Goal: Transaction & Acquisition: Purchase product/service

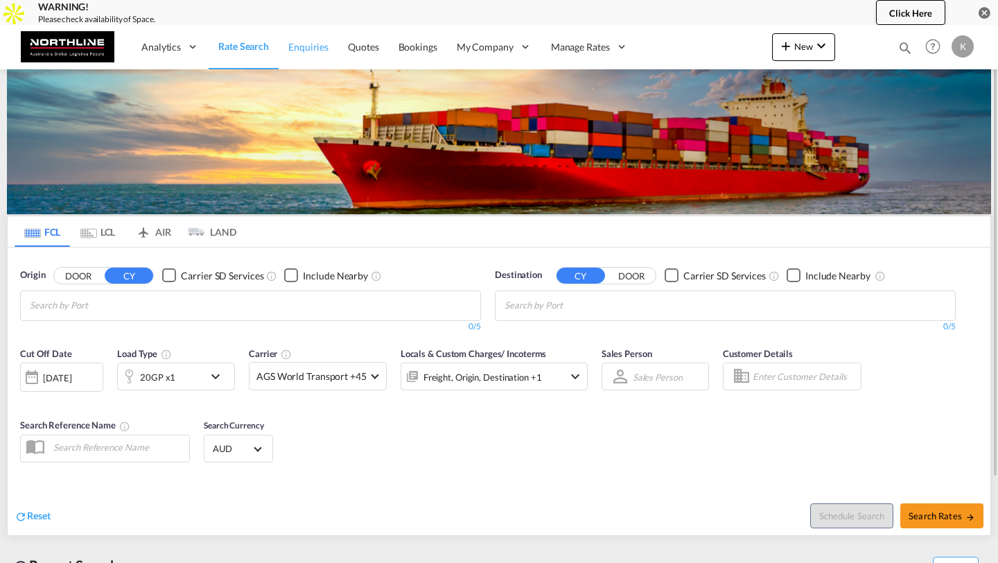
click at [306, 49] on span "Enquiries" at bounding box center [308, 47] width 40 height 12
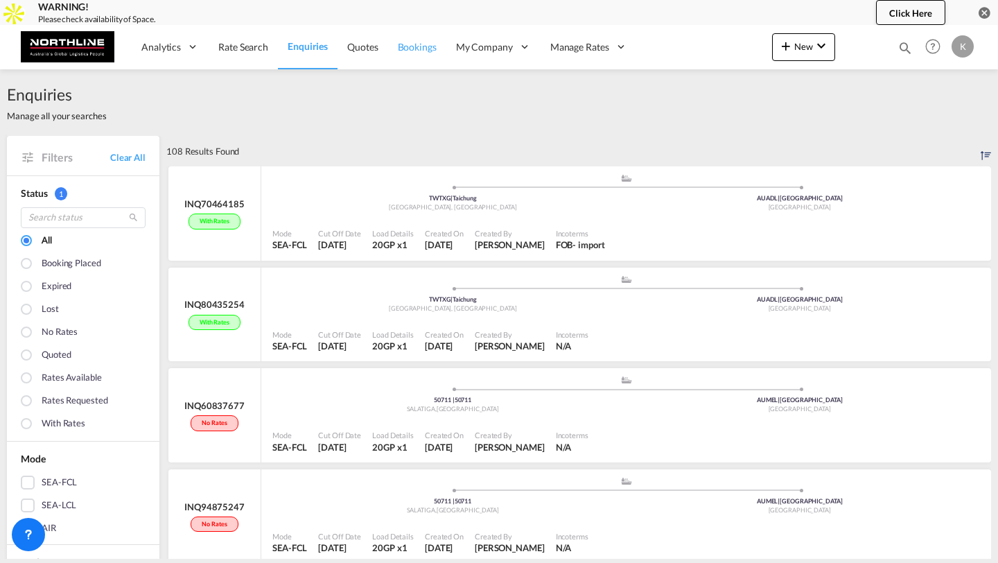
click at [412, 55] on link "Bookings" at bounding box center [417, 46] width 58 height 45
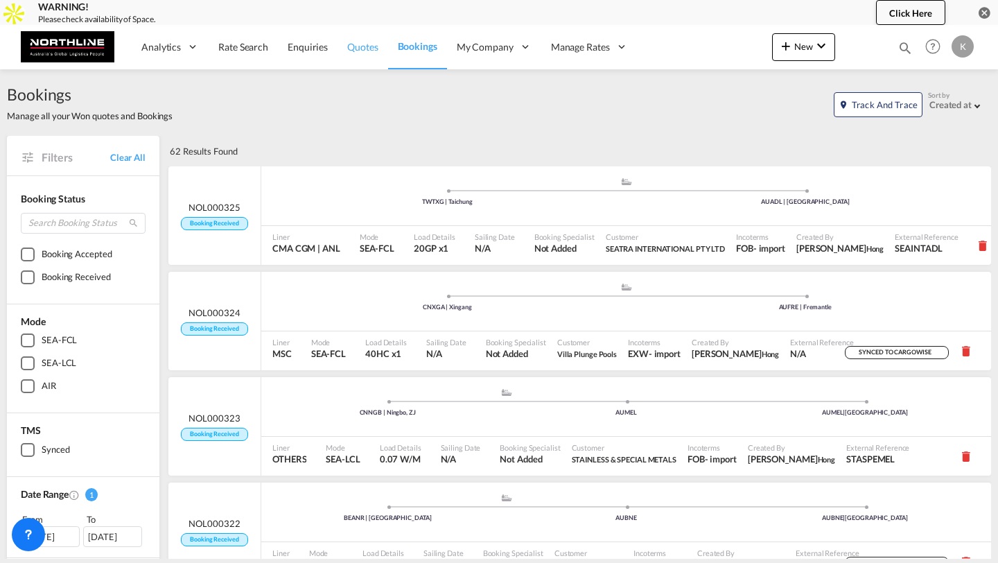
click at [363, 46] on span "Quotes" at bounding box center [362, 47] width 31 height 12
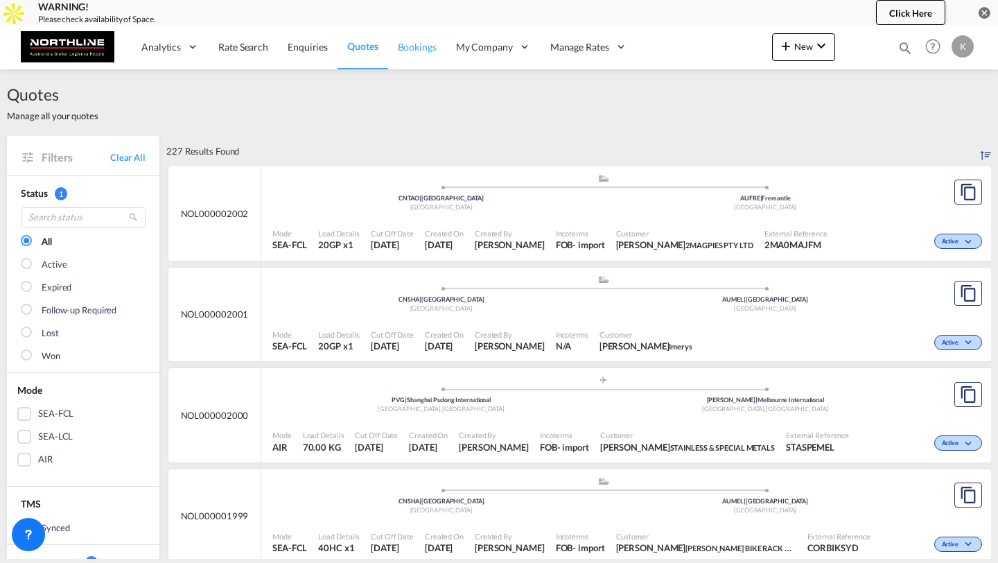
click at [417, 46] on span "Bookings" at bounding box center [417, 47] width 39 height 12
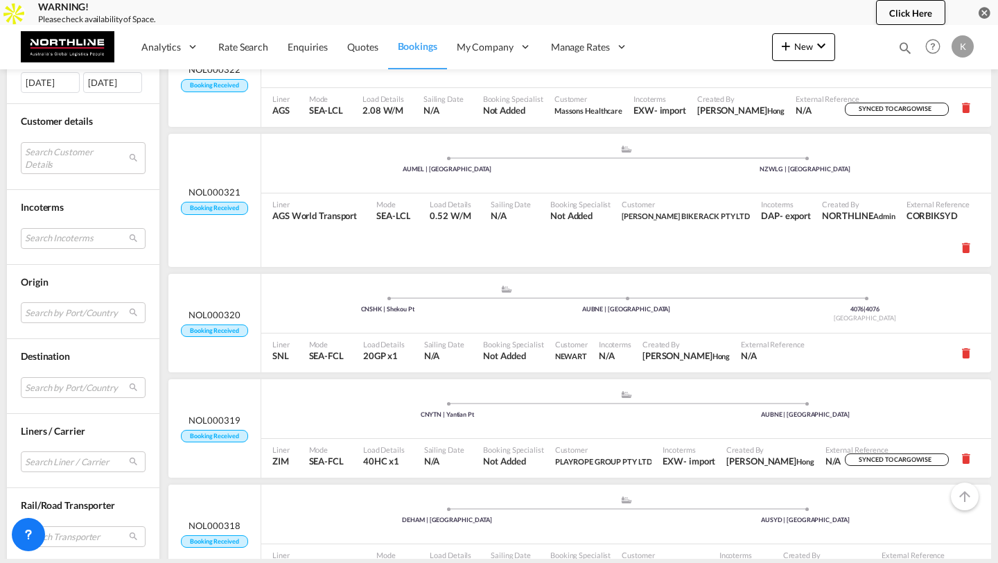
scroll to position [0, 1]
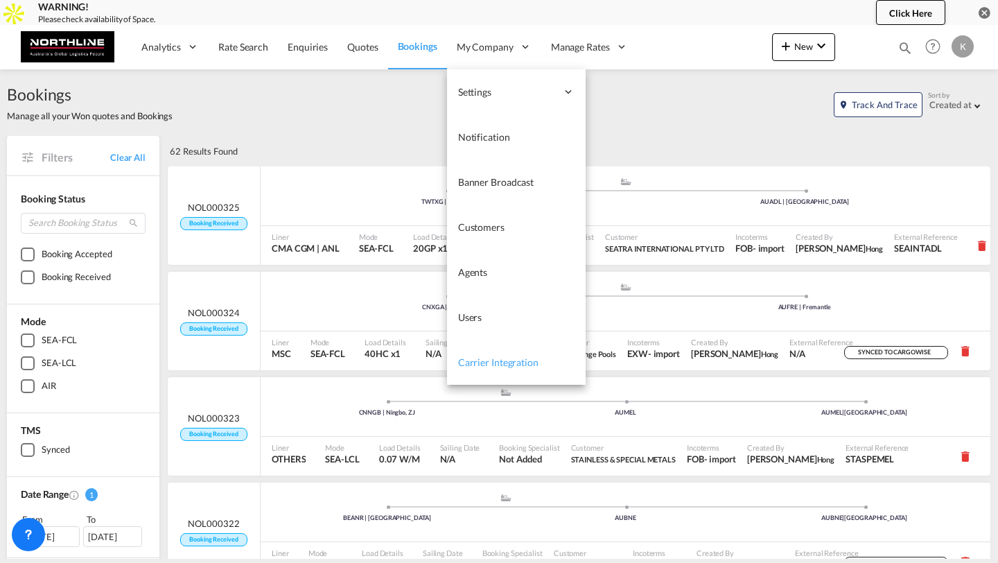
click at [524, 363] on span "Carrier Integration" at bounding box center [498, 362] width 80 height 12
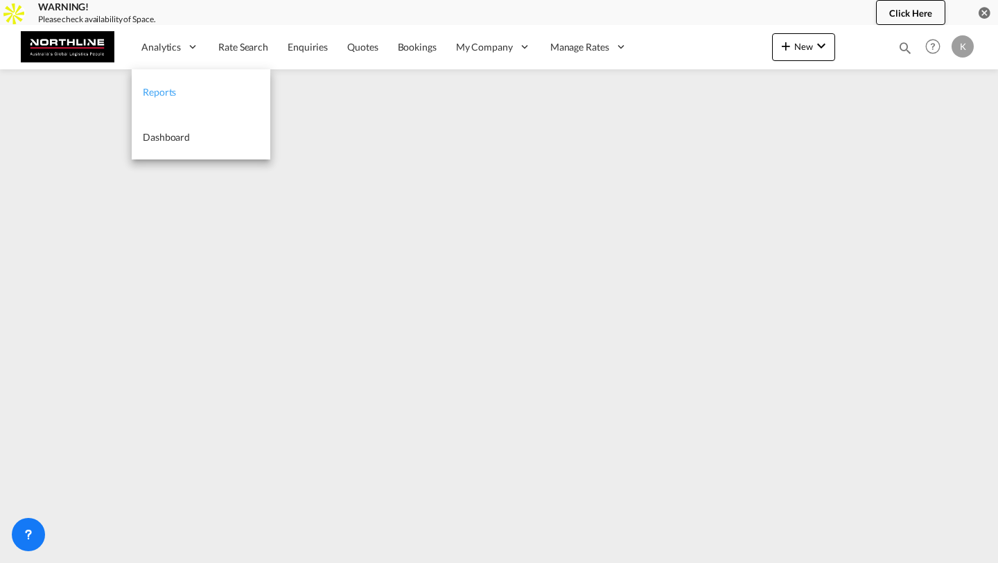
click at [154, 81] on link "Reports" at bounding box center [201, 91] width 139 height 45
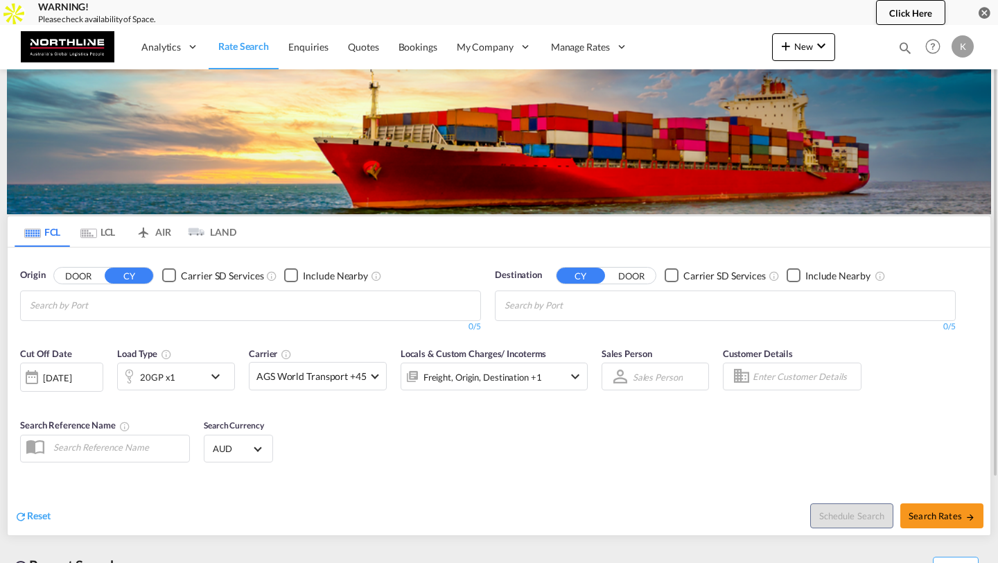
click at [131, 304] on input "Chips input." at bounding box center [96, 306] width 132 height 22
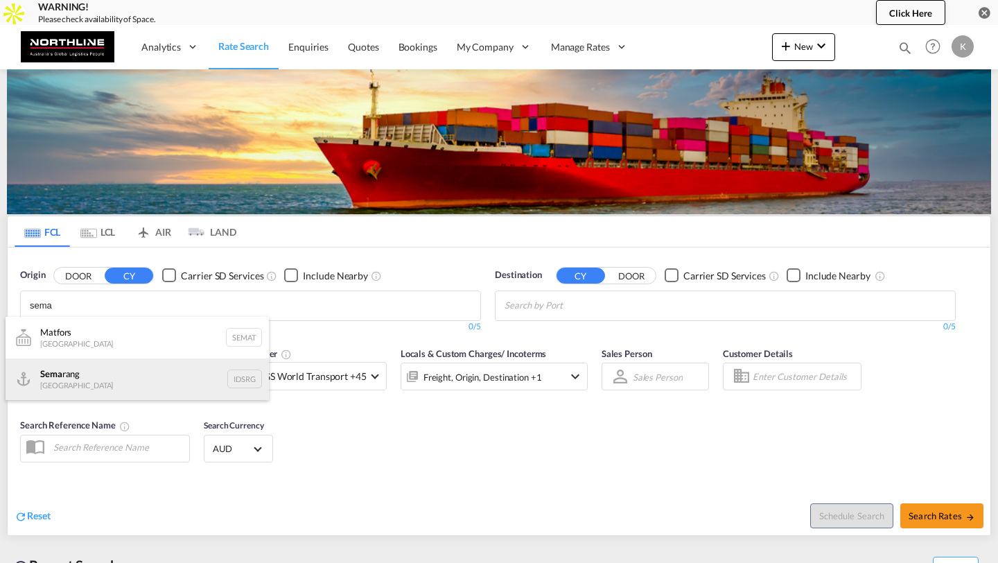
type input "sema"
click at [114, 372] on div "Sema rang Indonesia IDSRG" at bounding box center [137, 379] width 263 height 42
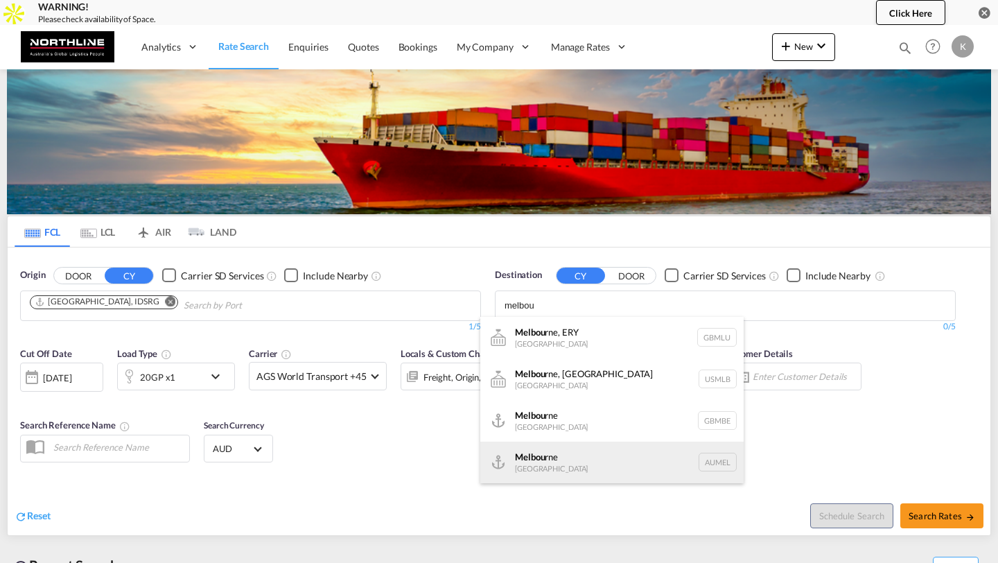
type input "melbou"
click at [536, 461] on div "Melbou rne [GEOGRAPHIC_DATA] AUMEL" at bounding box center [612, 463] width 263 height 42
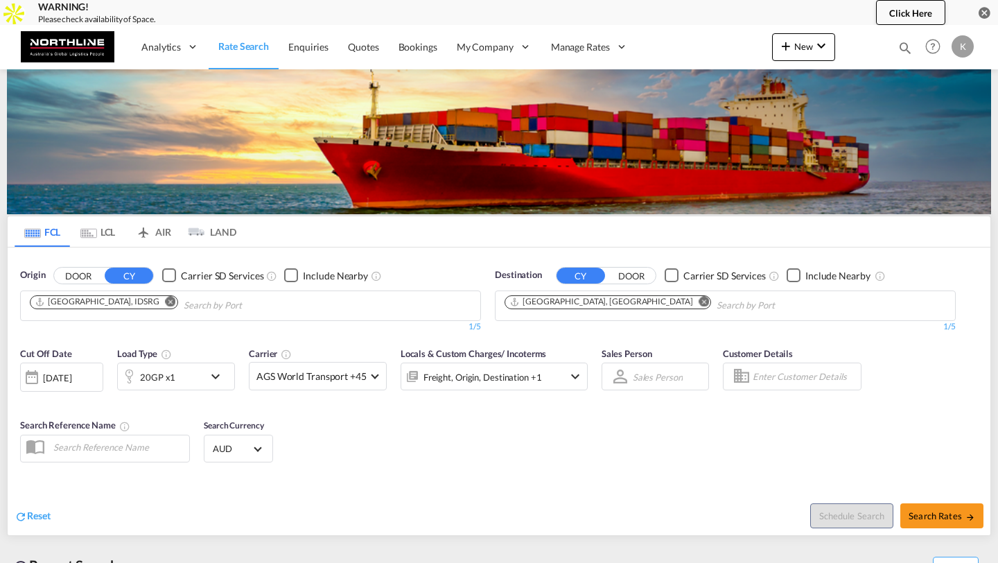
click at [283, 372] on span "AGS World Transport +45" at bounding box center [312, 377] width 110 height 14
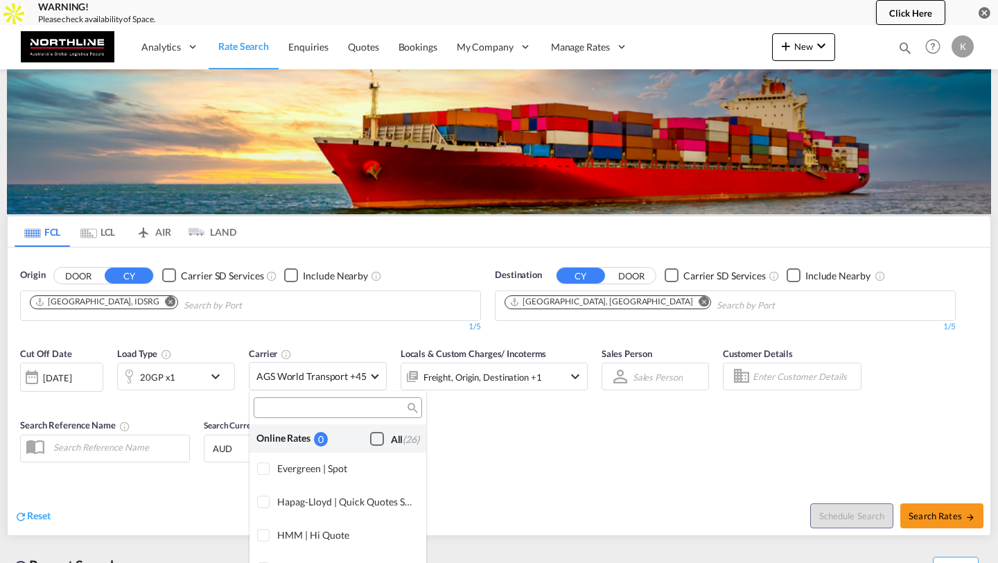
click at [372, 442] on div "Checkbox No Ink" at bounding box center [377, 439] width 14 height 14
click at [528, 417] on md-backdrop at bounding box center [499, 281] width 998 height 563
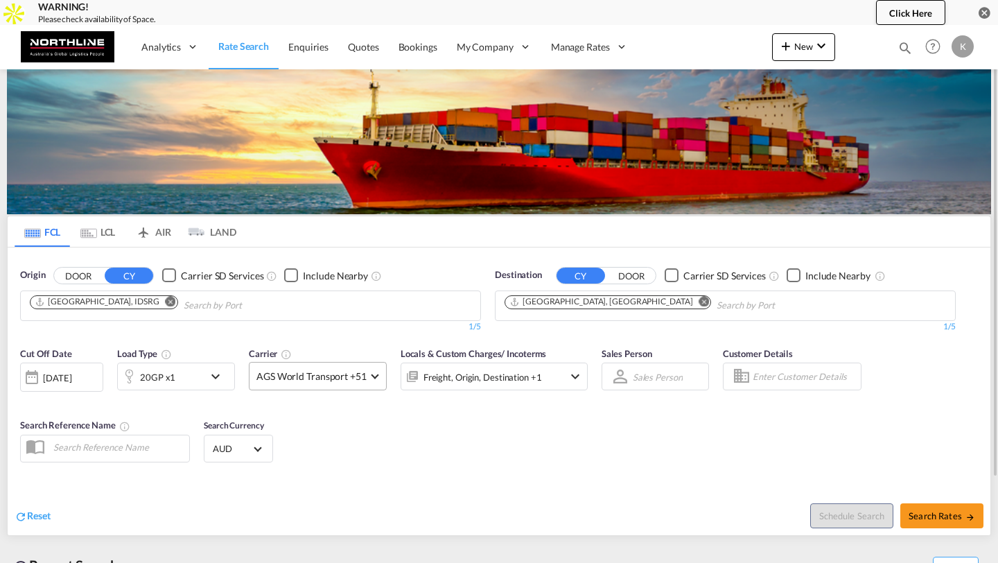
click at [348, 379] on span "AGS World Transport +51" at bounding box center [312, 377] width 110 height 14
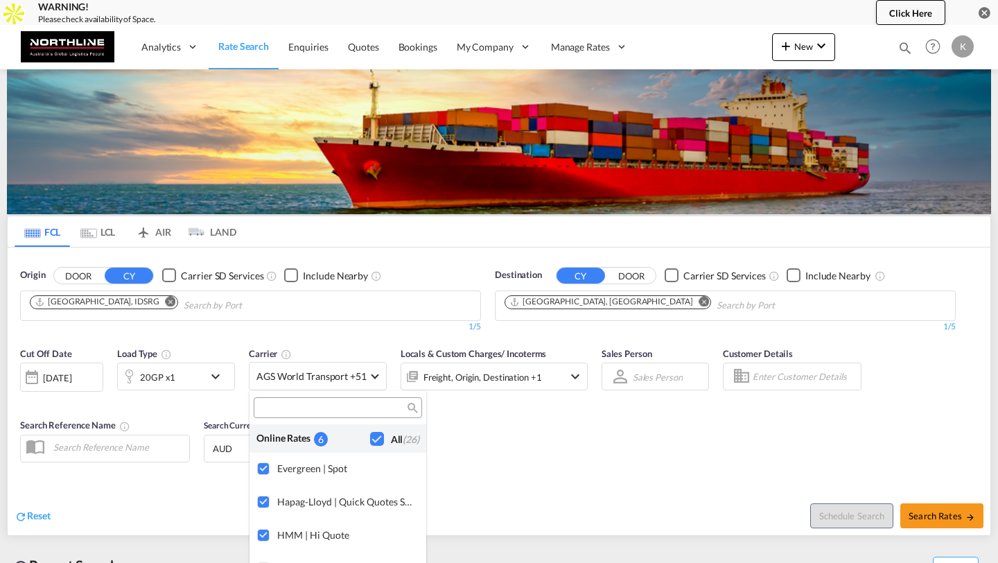
click at [923, 513] on md-backdrop at bounding box center [499, 281] width 998 height 563
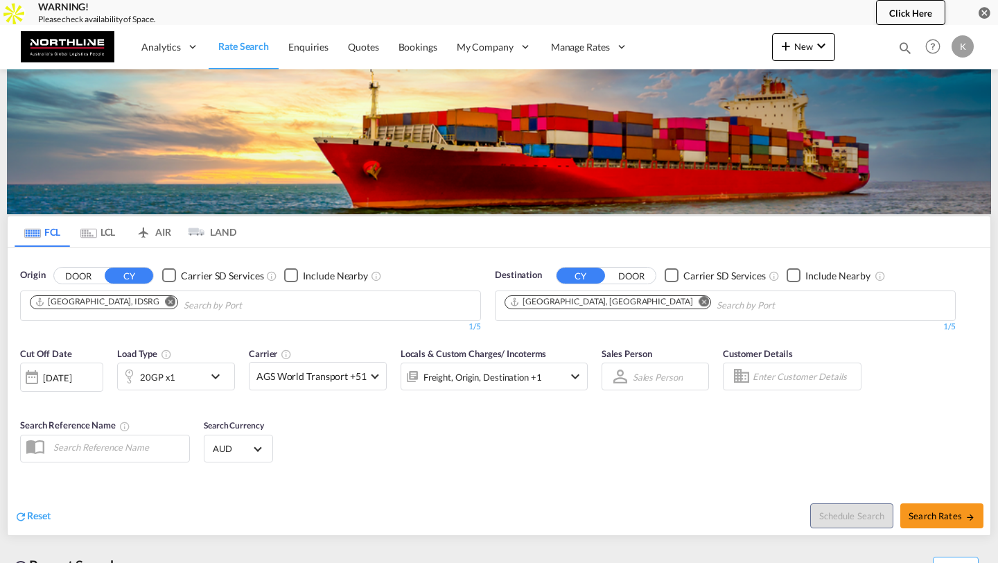
click at [923, 513] on span "Search Rates" at bounding box center [942, 515] width 67 height 11
type input "IDSRG to AUMEL / [DATE]"
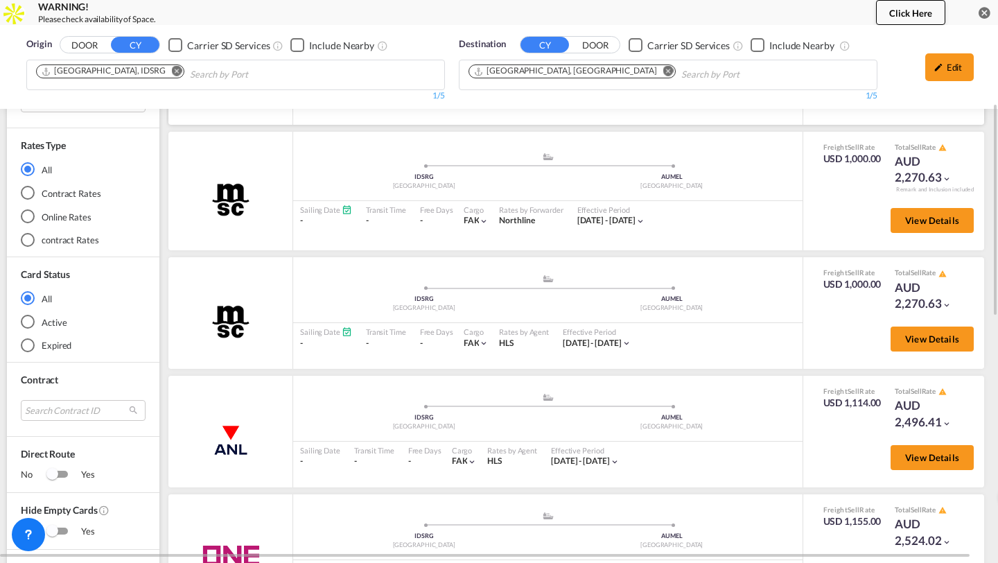
scroll to position [203, 0]
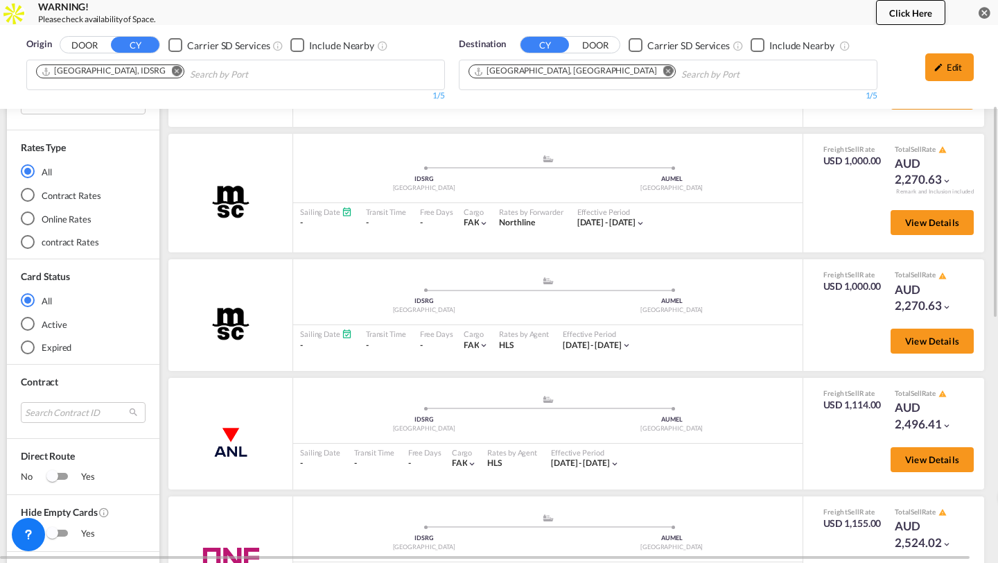
click at [46, 218] on md-radio-button "Online Rates" at bounding box center [83, 218] width 125 height 14
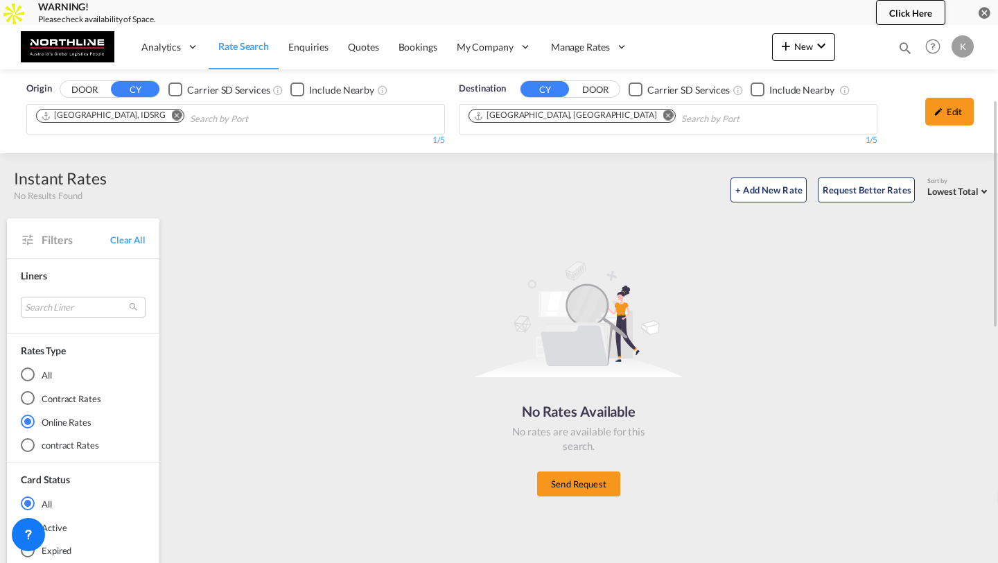
scroll to position [0, 0]
click at [172, 115] on md-icon "Remove" at bounding box center [177, 115] width 10 height 10
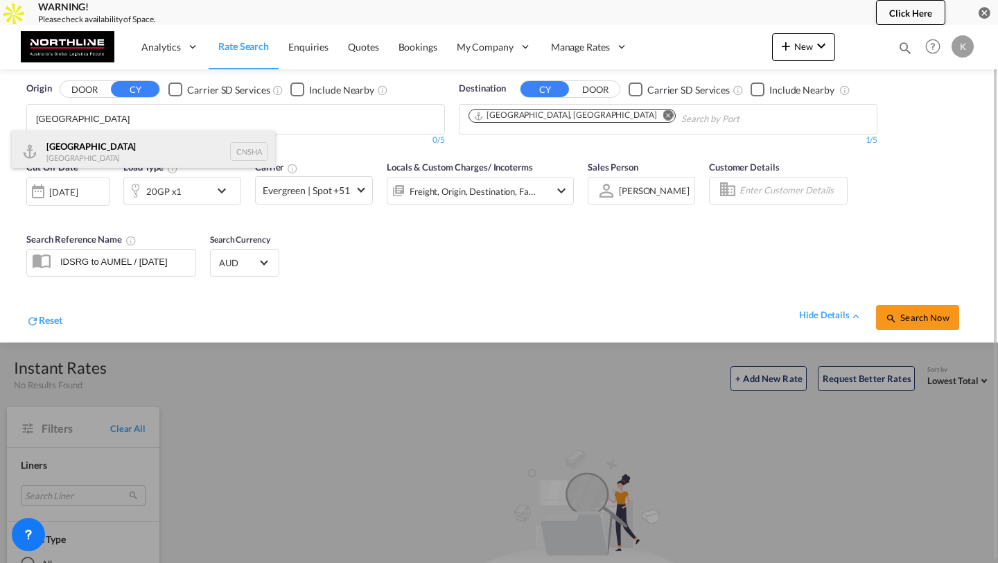
type input "[GEOGRAPHIC_DATA]"
click at [116, 135] on div "Shanghai [GEOGRAPHIC_DATA] CNSHA" at bounding box center [143, 151] width 263 height 42
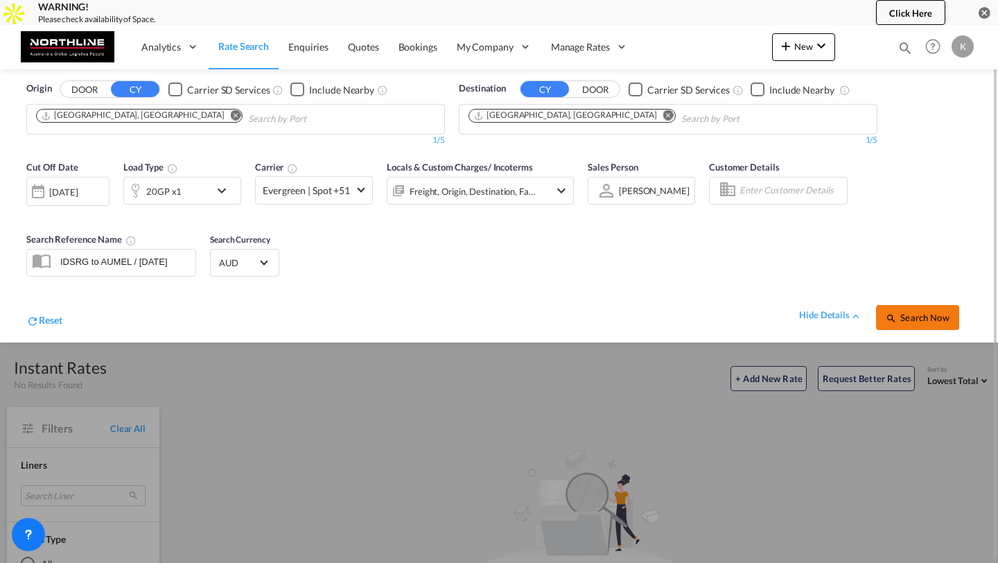
click at [892, 313] on md-icon "icon-magnify" at bounding box center [891, 318] width 11 height 11
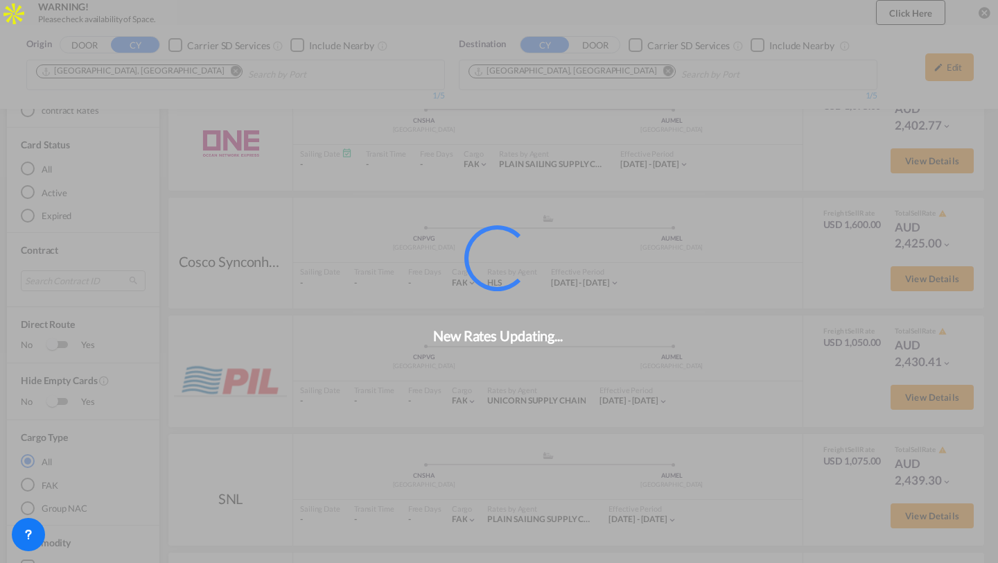
scroll to position [84, 0]
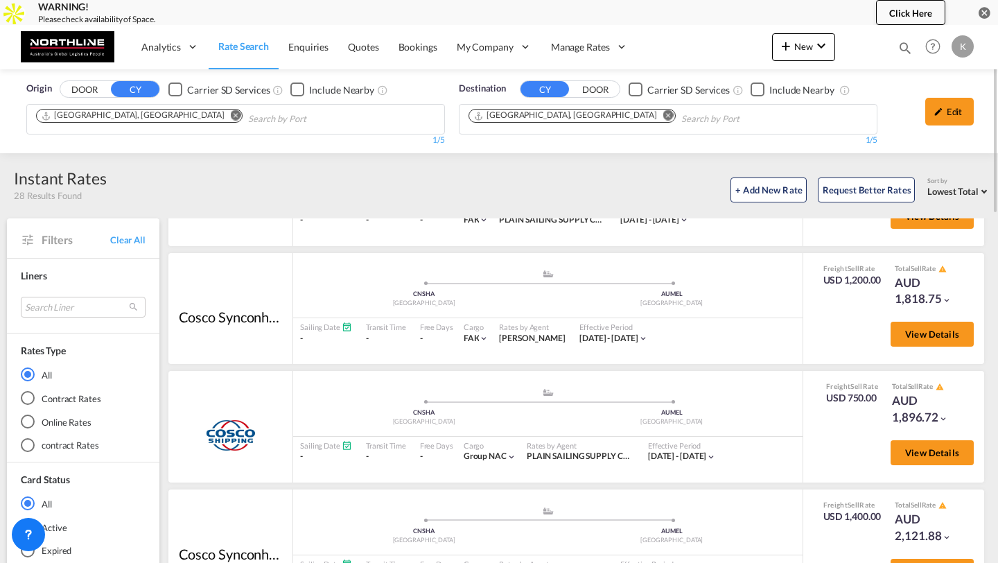
click at [43, 419] on md-radio-button "Online Rates" at bounding box center [83, 422] width 125 height 14
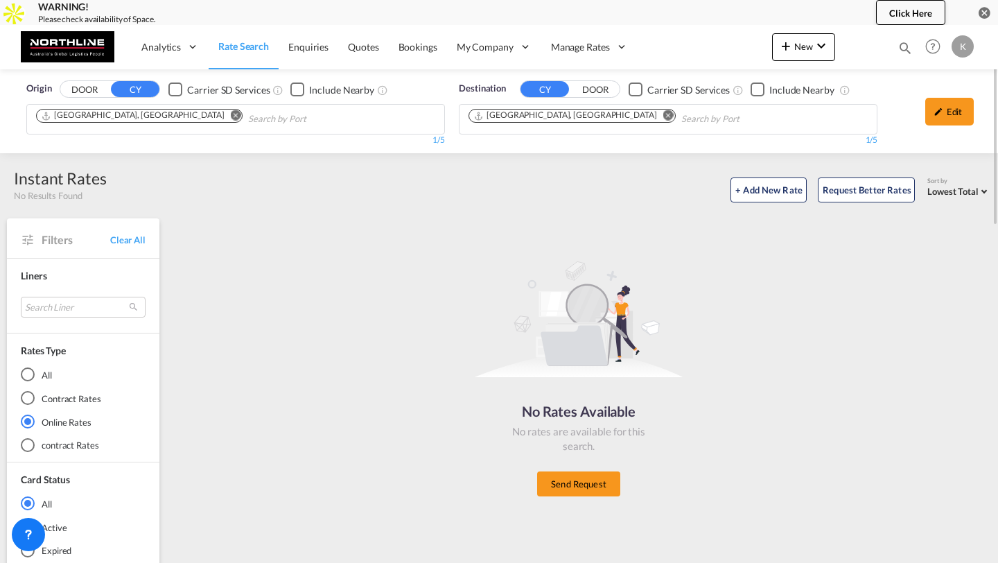
scroll to position [0, 0]
click at [968, 39] on div "K" at bounding box center [963, 46] width 22 height 22
click at [433, 354] on md-backdrop at bounding box center [499, 281] width 998 height 563
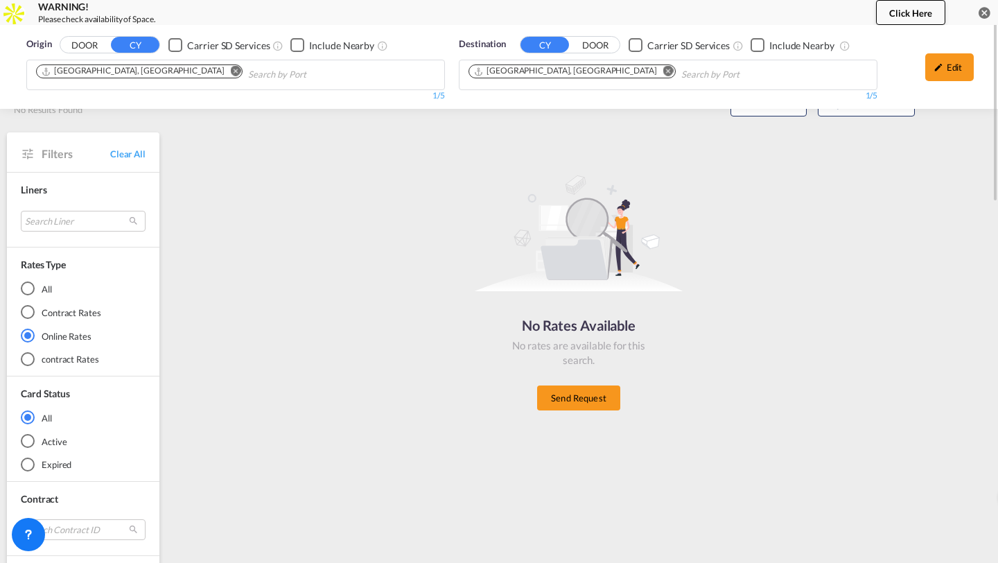
scroll to position [117, 0]
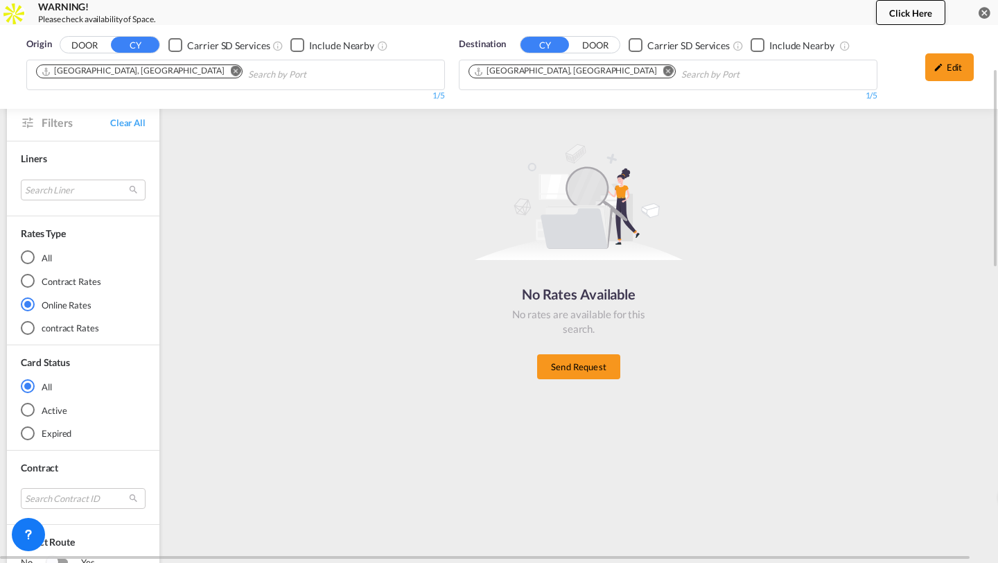
click at [58, 289] on md-radio-group "All Contract Rates Online Rates contract Rates" at bounding box center [83, 292] width 125 height 84
click at [39, 336] on div "All Contract Rates Online Rates contract Rates" at bounding box center [83, 297] width 125 height 94
click at [26, 323] on div "contract Rates" at bounding box center [28, 328] width 14 height 14
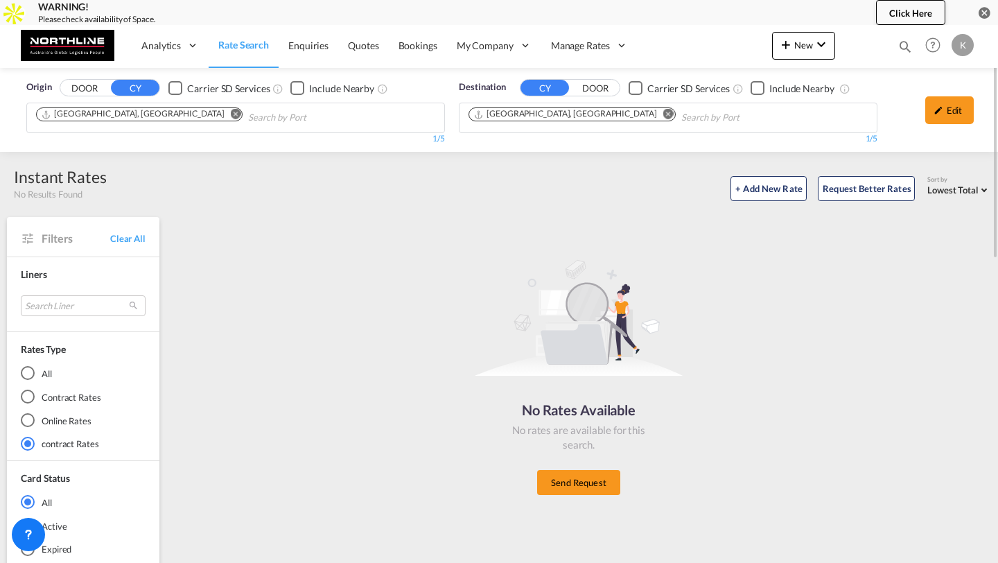
scroll to position [0, 0]
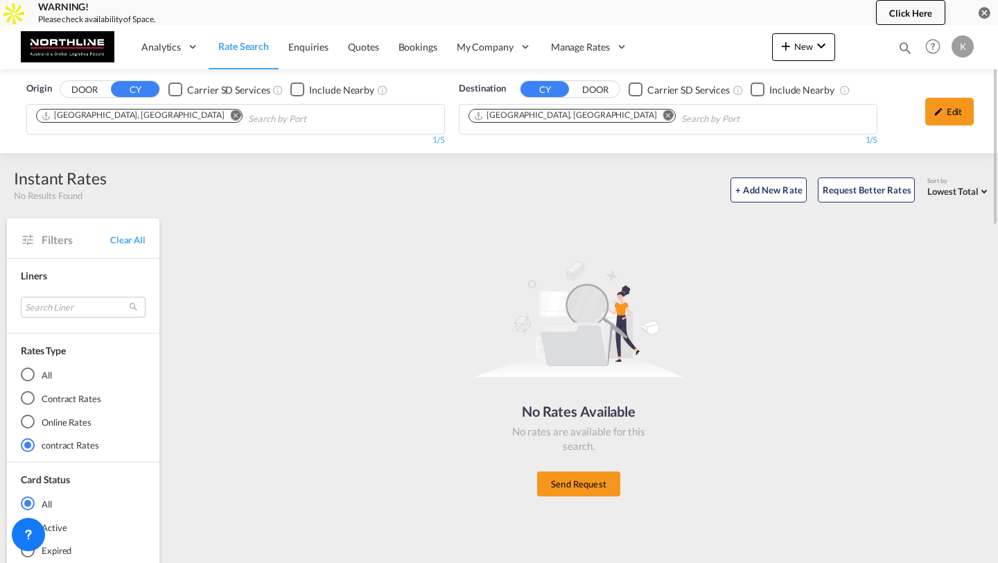
click at [29, 400] on div "Contract Rates" at bounding box center [28, 398] width 14 height 14
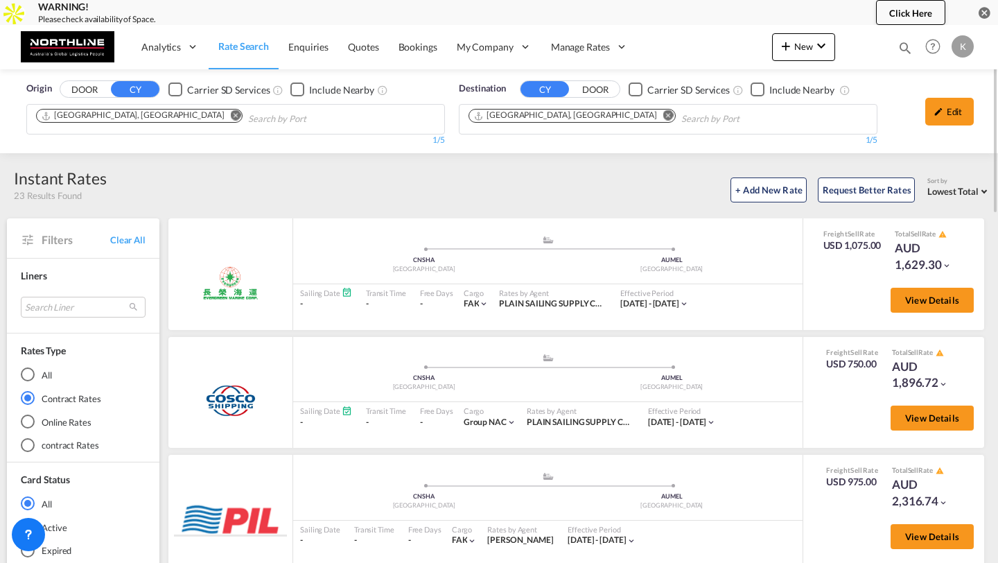
click at [27, 422] on div "Online Rates" at bounding box center [28, 422] width 14 height 14
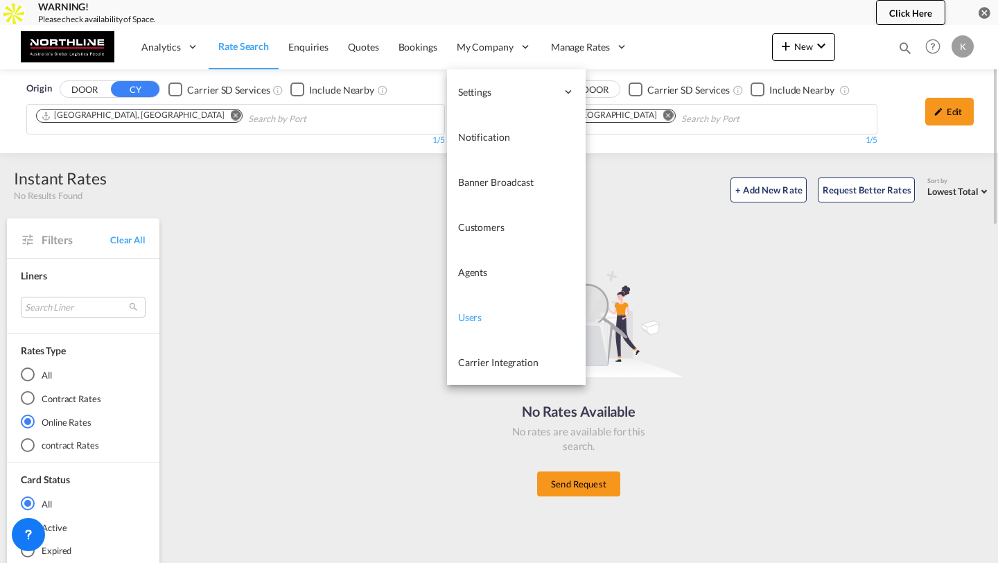
click at [472, 324] on link "Users" at bounding box center [516, 317] width 139 height 45
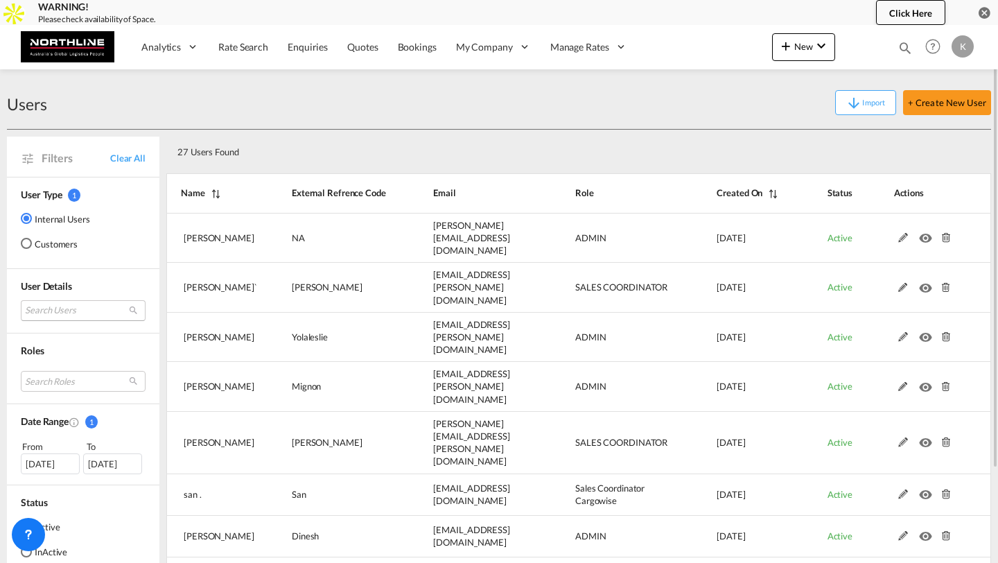
click at [71, 303] on md-select "Search Users [PERSON_NAME] [PERSON_NAME][EMAIL_ADDRESS][DOMAIN_NAME] [PERSON_NA…" at bounding box center [83, 310] width 125 height 21
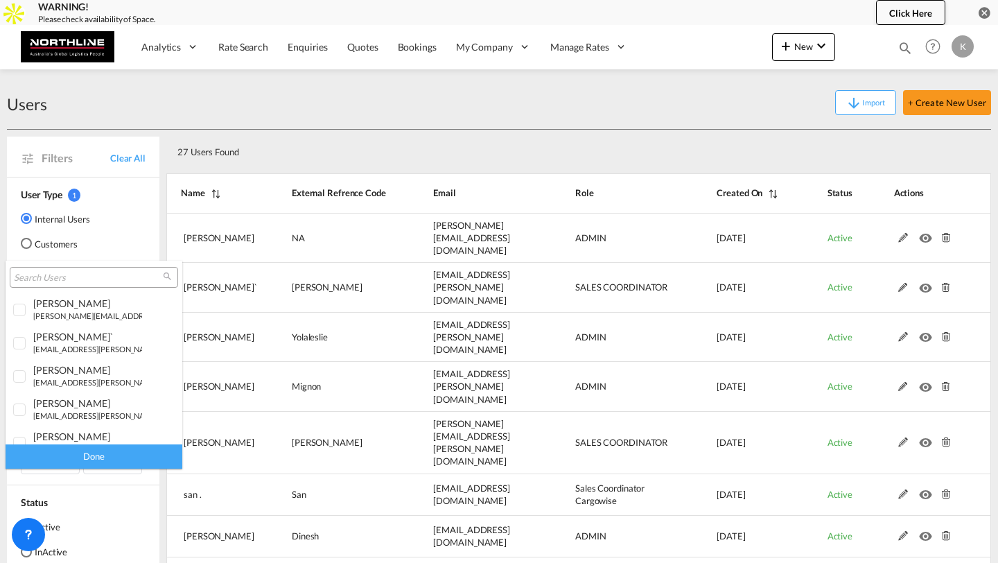
click at [74, 280] on input "search" at bounding box center [88, 278] width 149 height 12
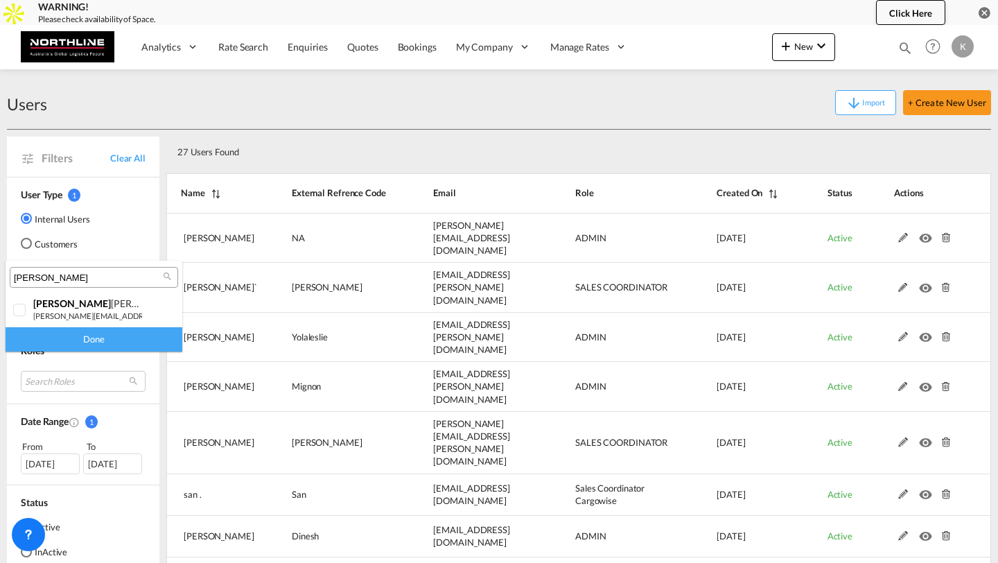
type input "[PERSON_NAME]"
click at [69, 309] on div "[PERSON_NAME] [PERSON_NAME][EMAIL_ADDRESS][PERSON_NAME][DOMAIN_NAME]" at bounding box center [87, 309] width 109 height 24
click at [69, 342] on div "Done" at bounding box center [94, 339] width 177 height 24
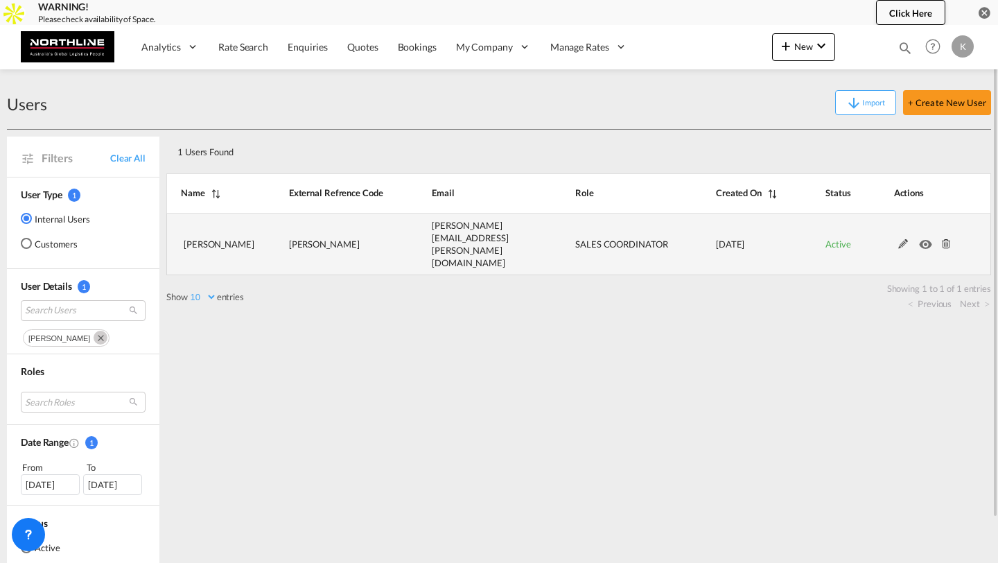
click at [903, 239] on md-icon at bounding box center [903, 244] width 18 height 10
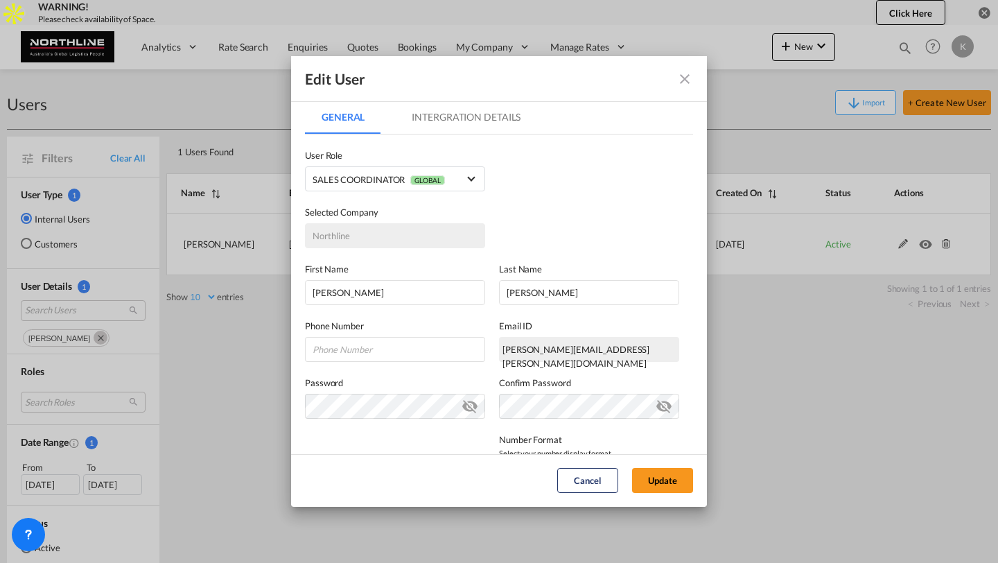
click at [453, 115] on md-tab-item "Intergration Details" at bounding box center [466, 117] width 142 height 33
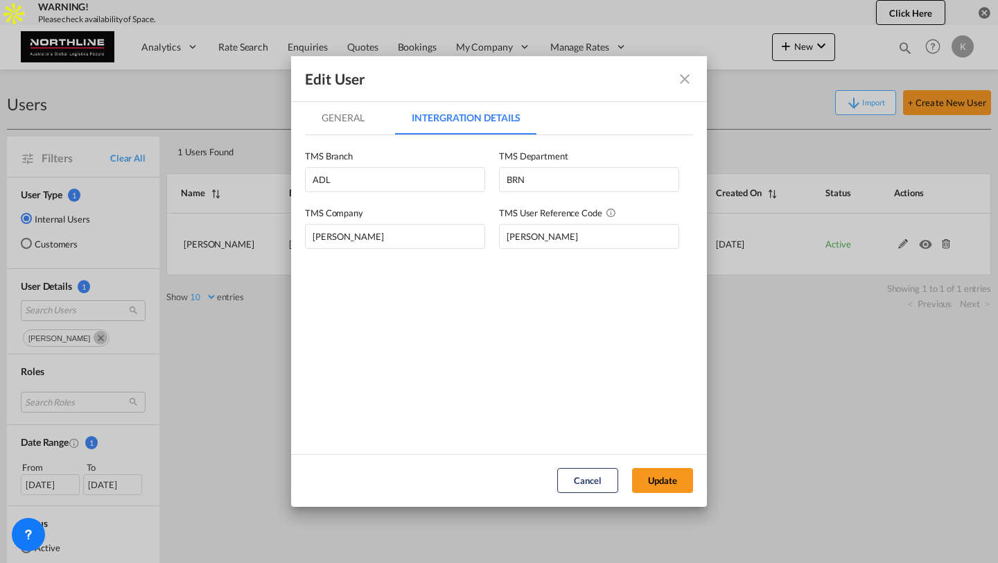
click at [365, 115] on md-tab-item "General" at bounding box center [343, 117] width 76 height 33
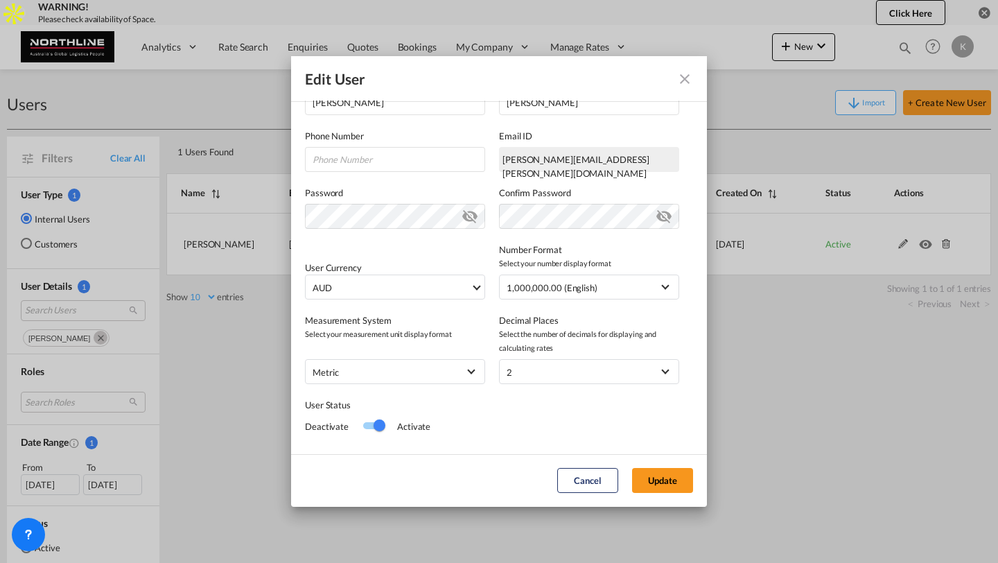
scroll to position [295, 0]
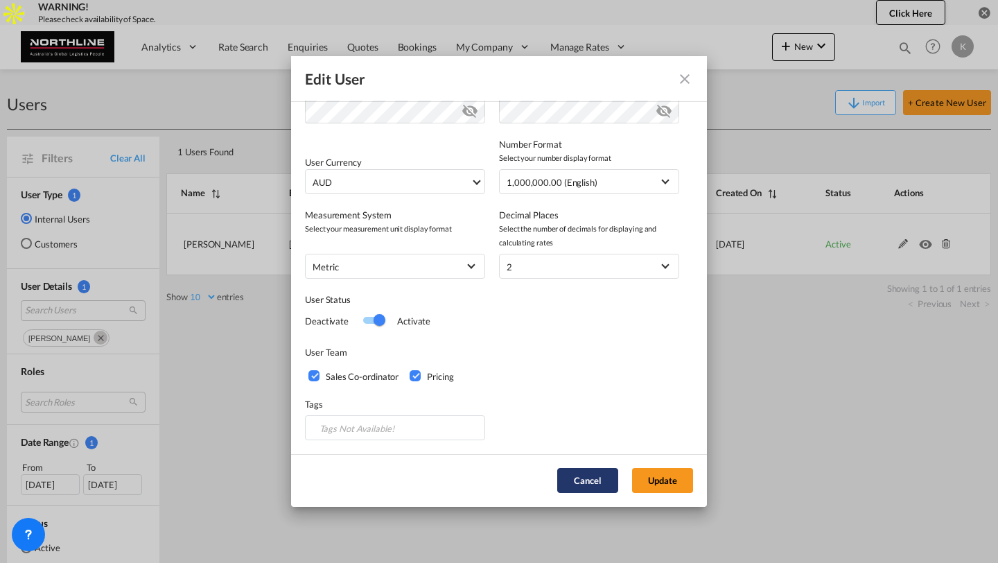
click at [600, 479] on button "Cancel" at bounding box center [587, 480] width 61 height 25
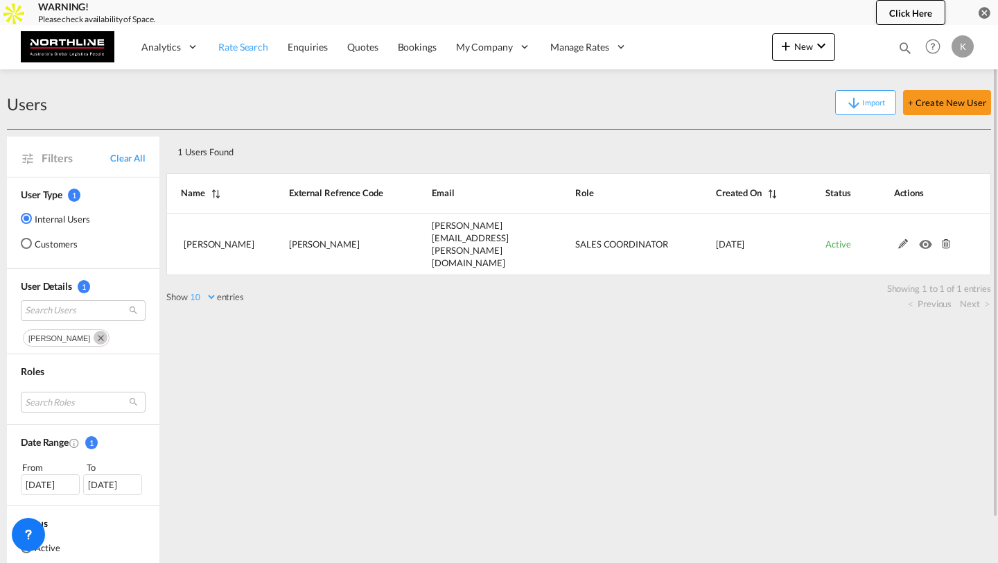
click at [236, 49] on span "Rate Search" at bounding box center [243, 47] width 50 height 12
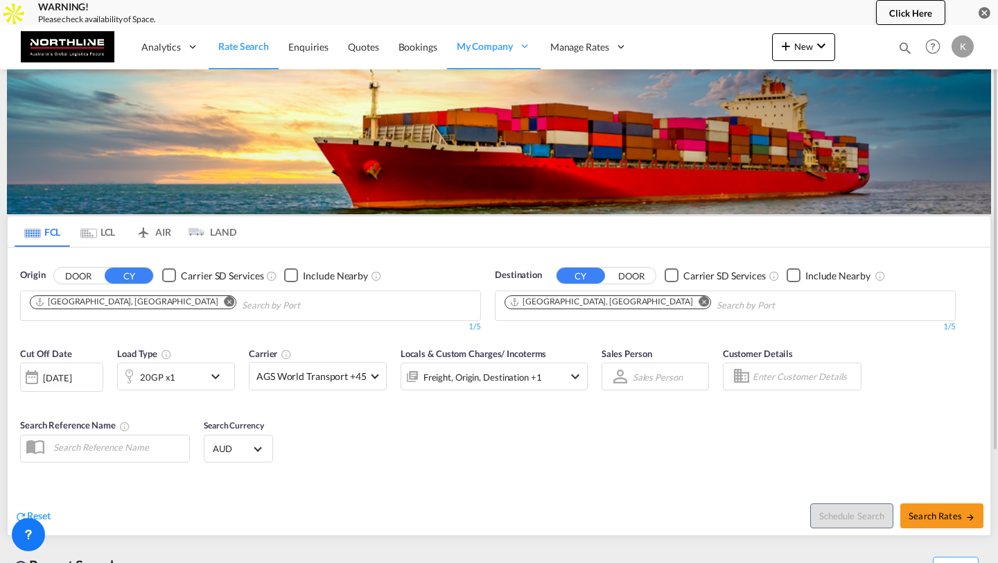
click at [225, 303] on md-icon "Remove" at bounding box center [230, 301] width 10 height 10
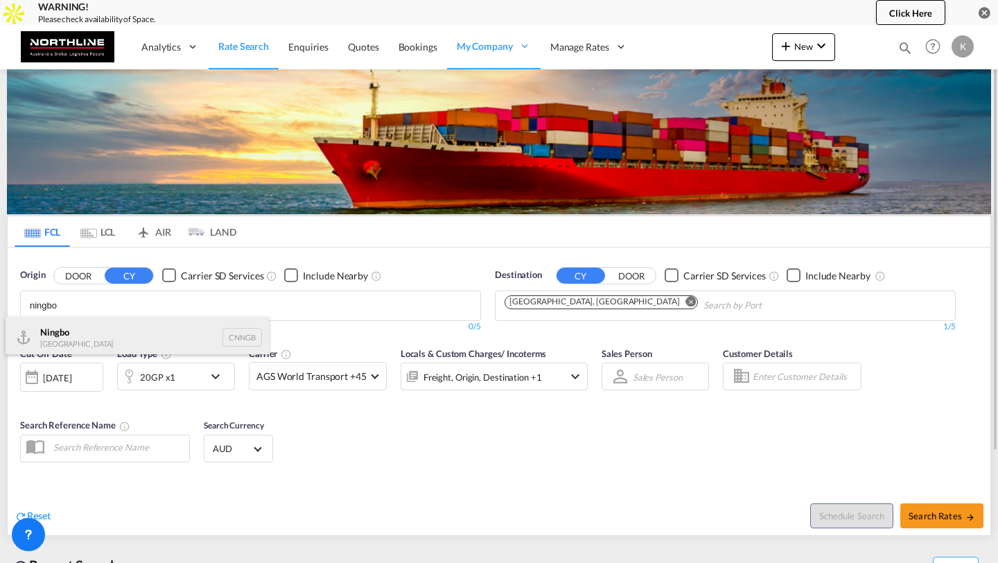
type input "ningbo"
click at [119, 329] on div "Ningbo China CNNGB" at bounding box center [137, 338] width 263 height 42
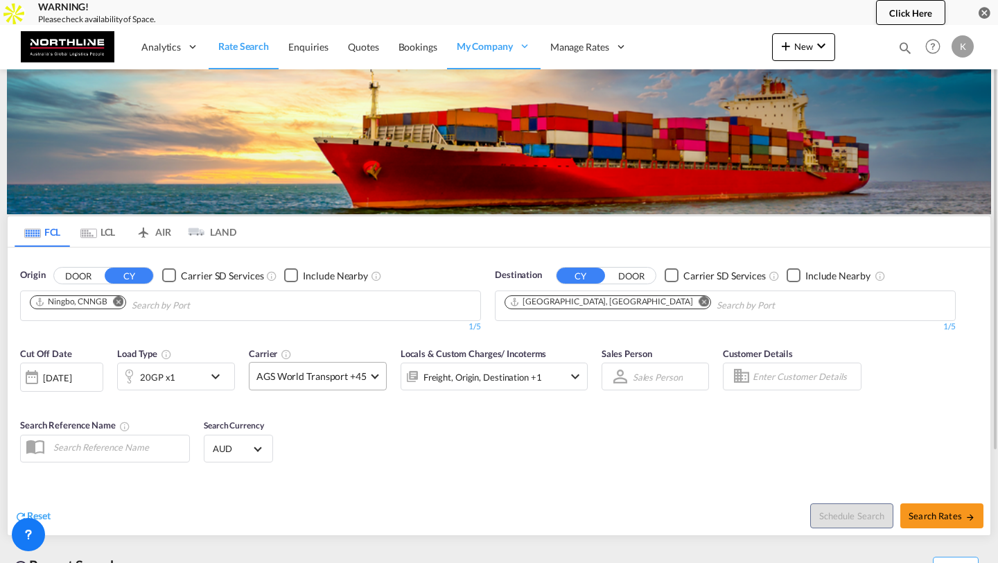
click at [353, 365] on md-select-value "AGS World Transport +45" at bounding box center [318, 376] width 137 height 27
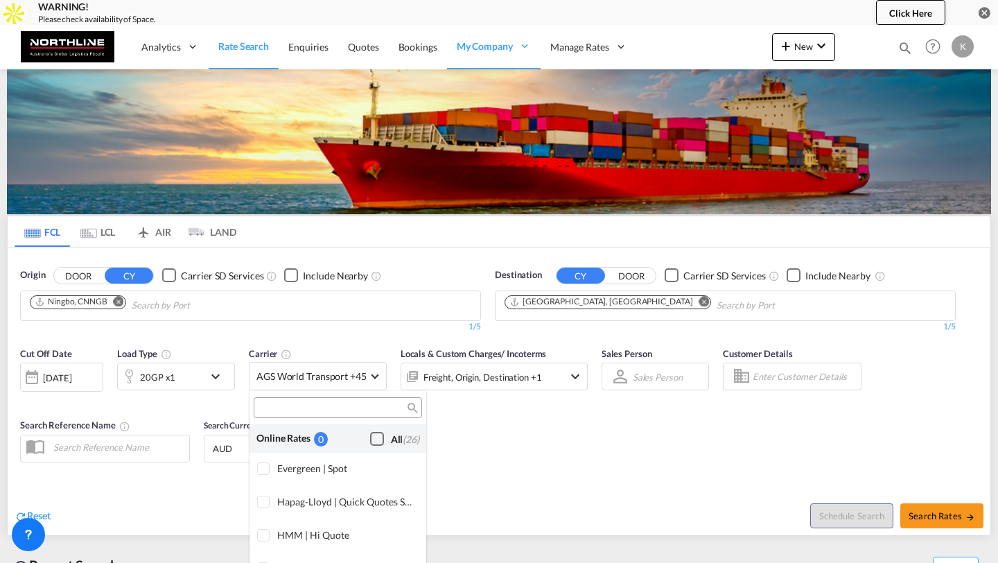
click at [380, 441] on div "Checkbox No Ink" at bounding box center [377, 439] width 14 height 14
click at [539, 451] on md-backdrop at bounding box center [499, 281] width 998 height 563
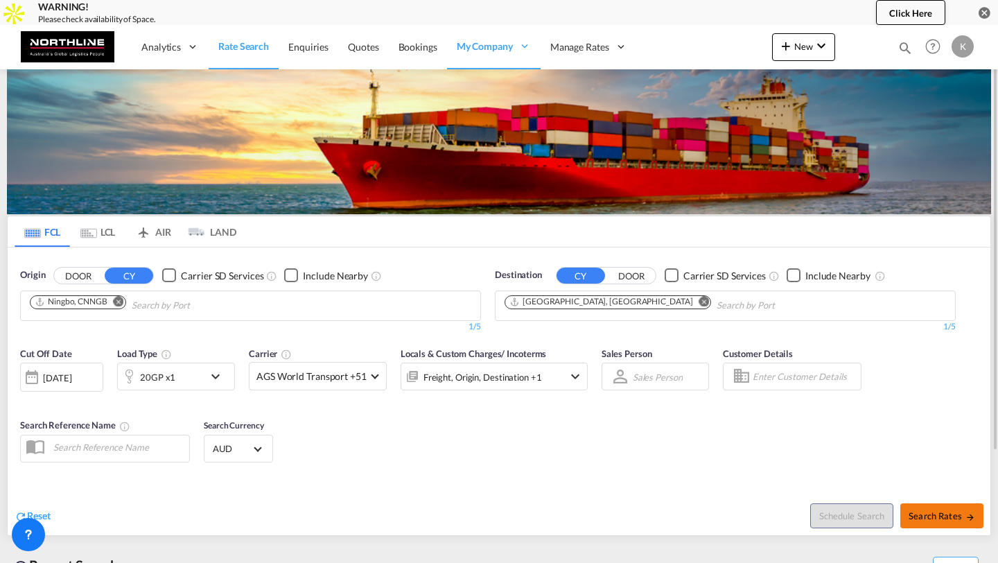
click at [908, 511] on button "Search Rates" at bounding box center [942, 515] width 83 height 25
type input "CNNGB to AUMEL / [DATE]"
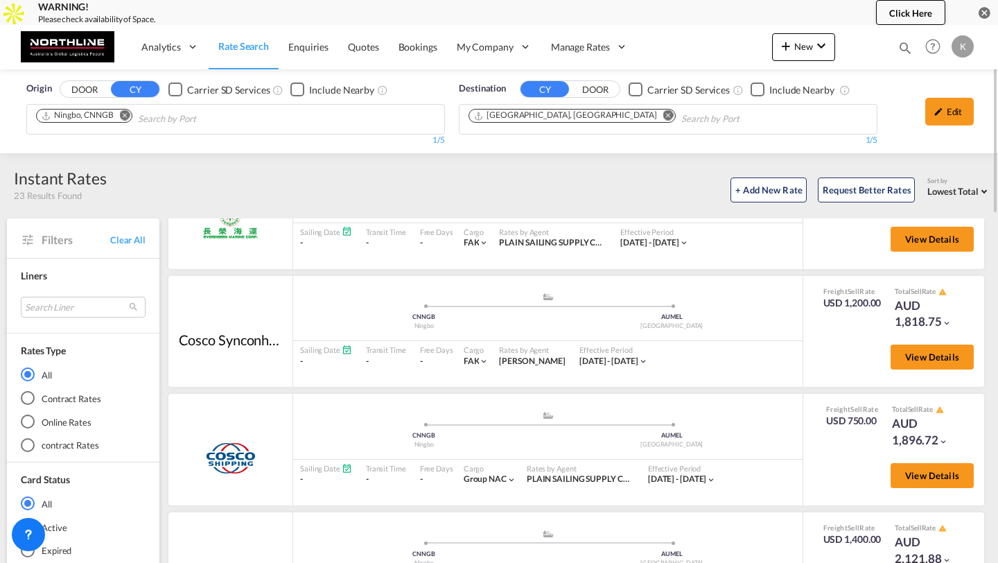
click at [35, 424] on md-radio-button "Online Rates" at bounding box center [83, 422] width 125 height 14
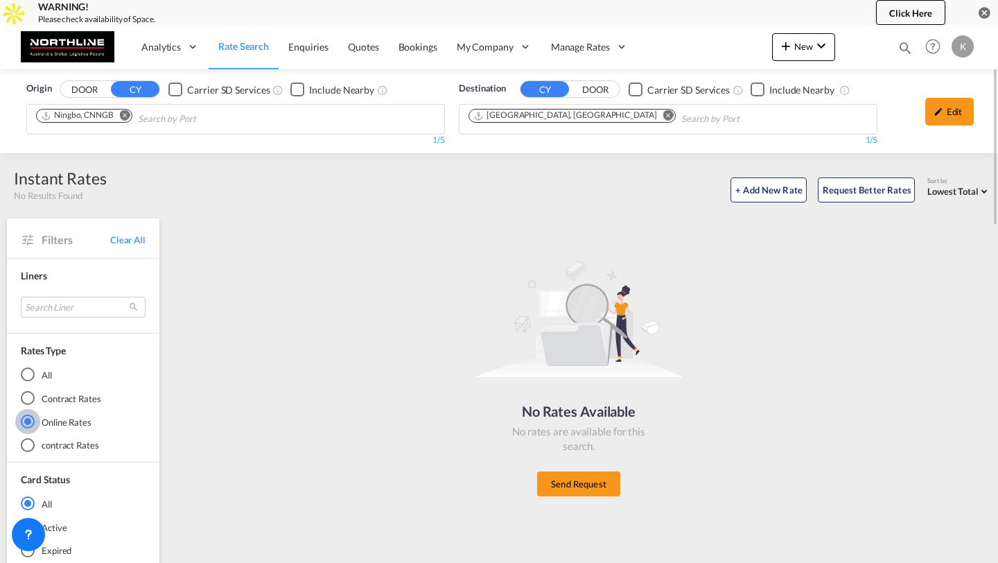
click at [664, 115] on md-icon "Remove" at bounding box center [669, 115] width 10 height 10
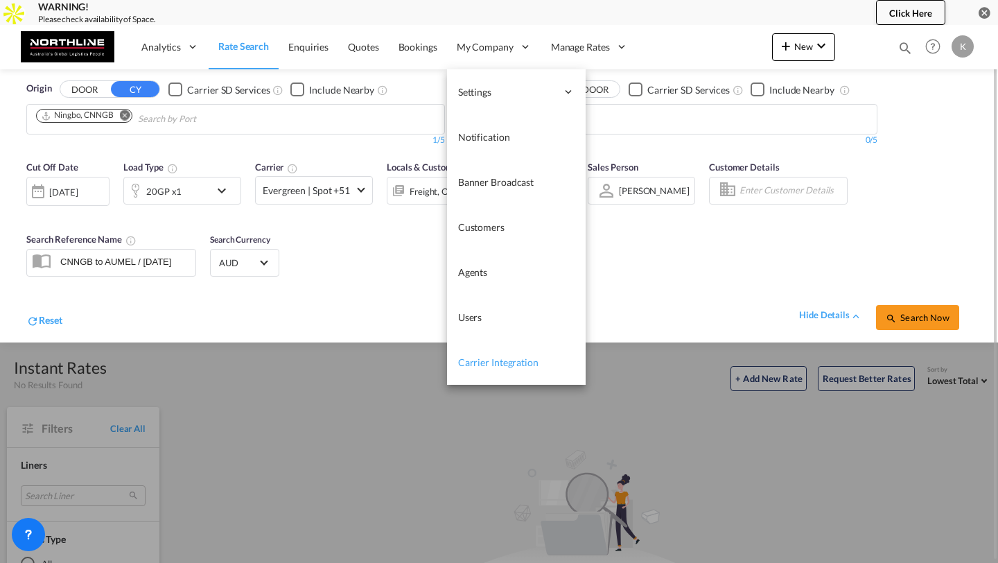
click at [474, 357] on span "Carrier Integration" at bounding box center [498, 362] width 80 height 12
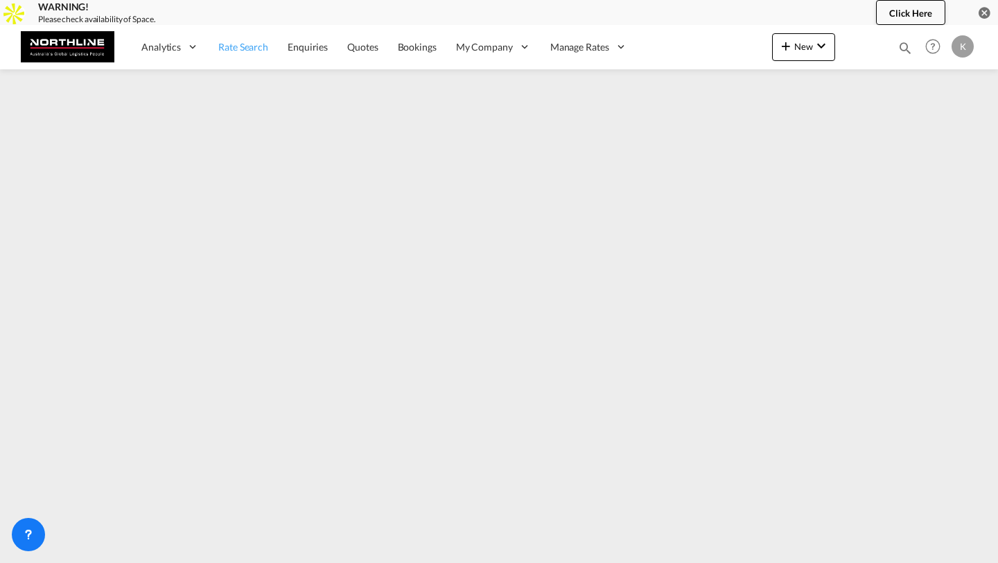
click at [239, 55] on link "Rate Search" at bounding box center [243, 46] width 69 height 45
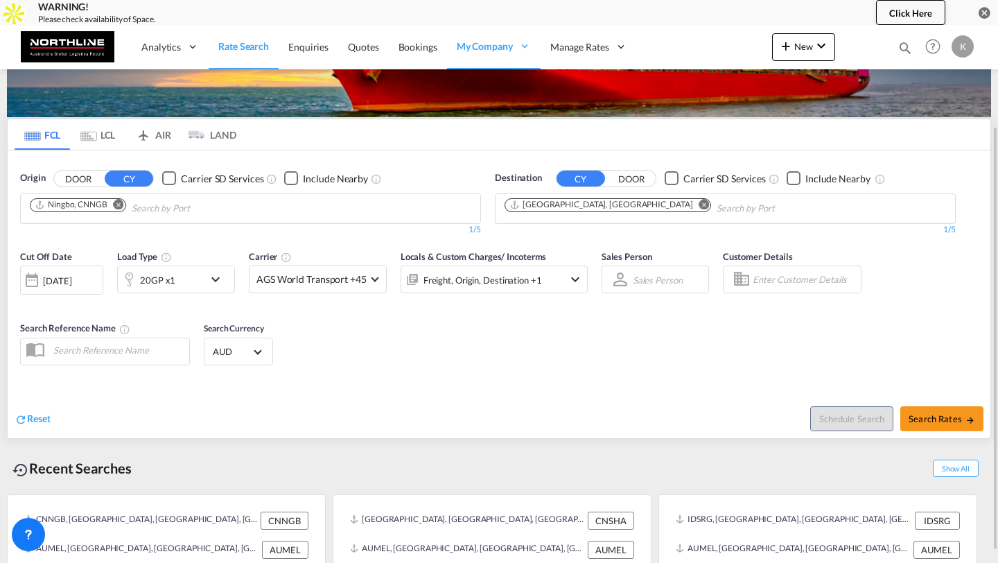
scroll to position [141, 0]
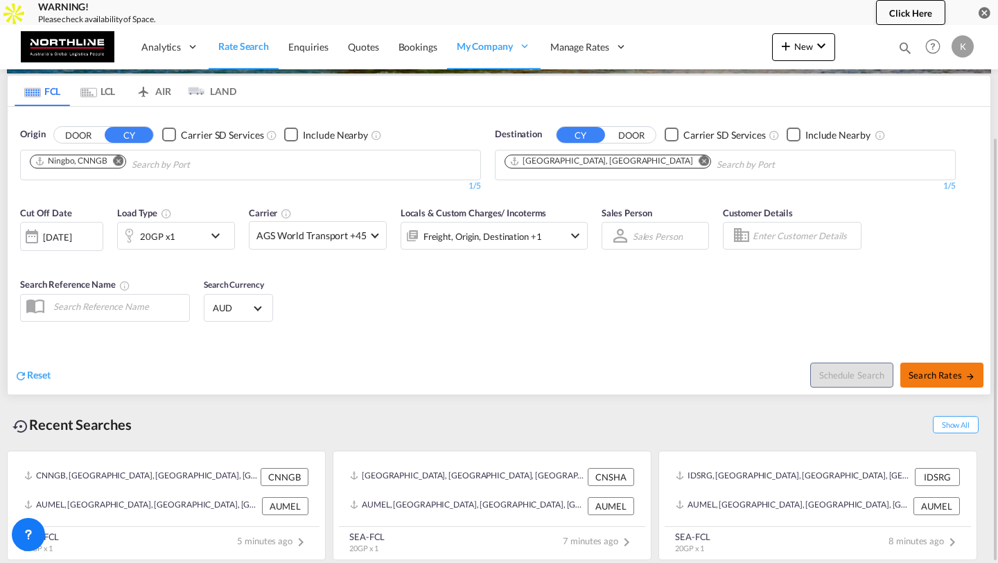
click at [917, 381] on button "Search Rates" at bounding box center [942, 375] width 83 height 25
type input "CNNGB to AUMEL / [DATE]"
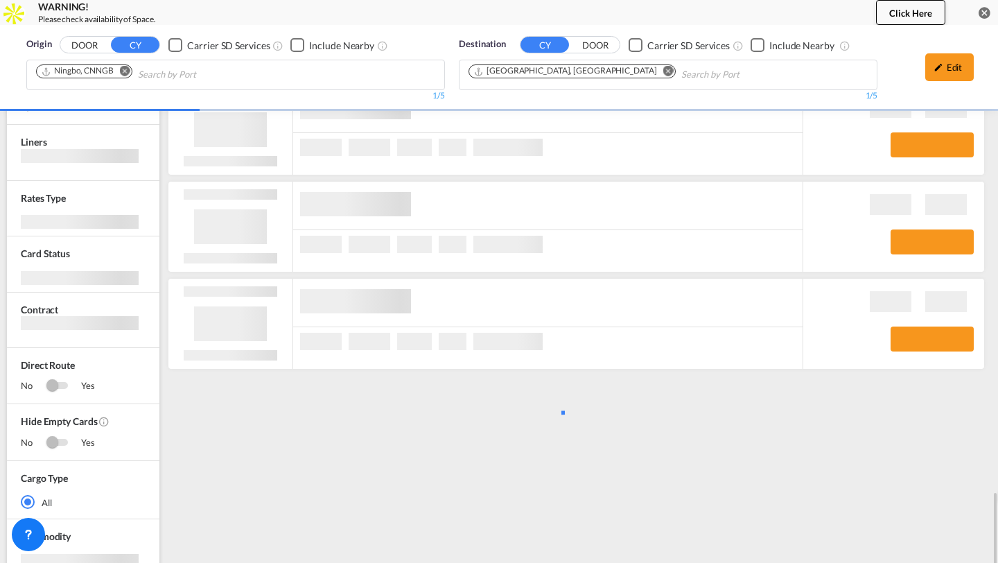
click at [933, 60] on div "Edit" at bounding box center [950, 67] width 49 height 28
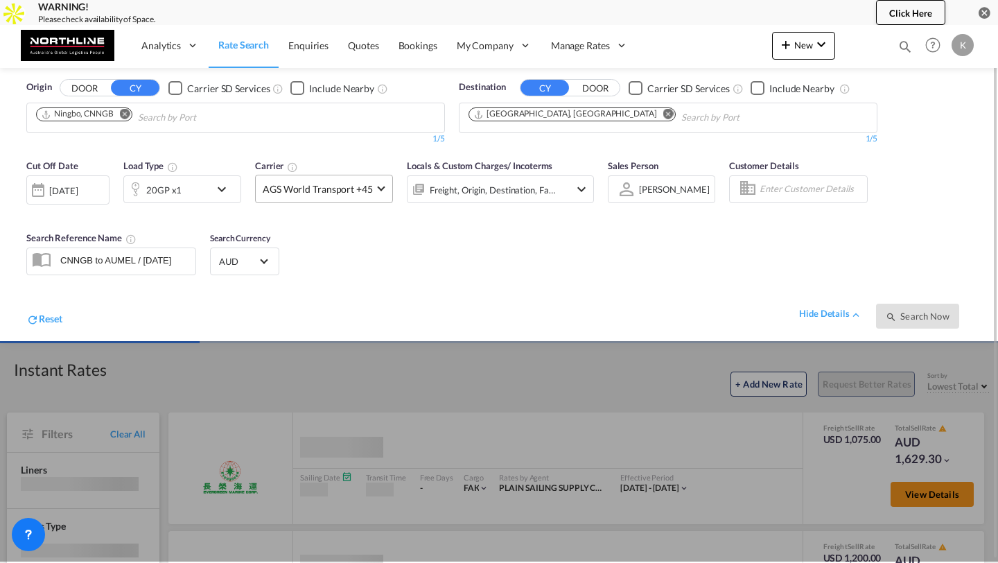
click at [363, 184] on span "AGS World Transport +45" at bounding box center [318, 189] width 110 height 14
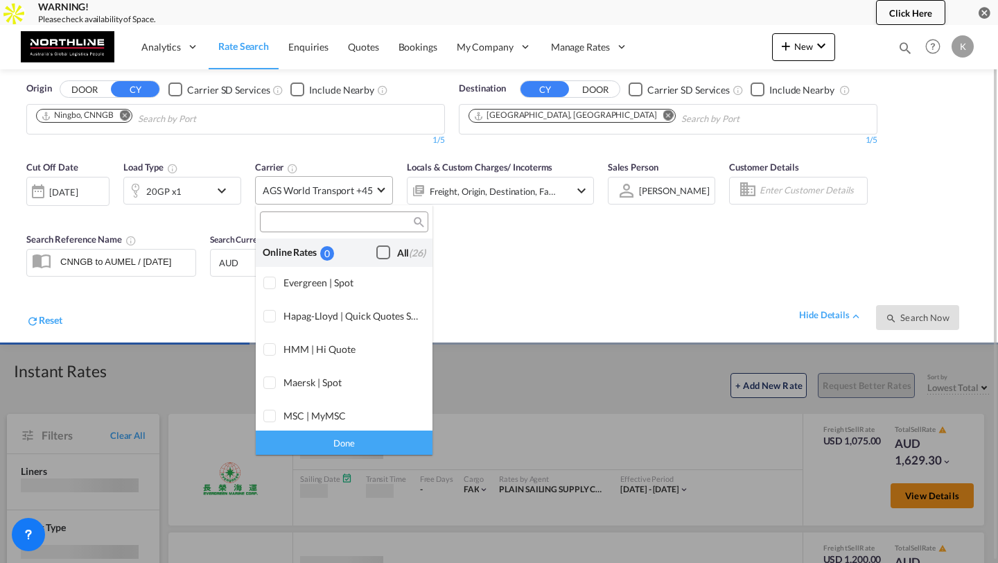
click at [377, 151] on md-backdrop at bounding box center [499, 281] width 998 height 563
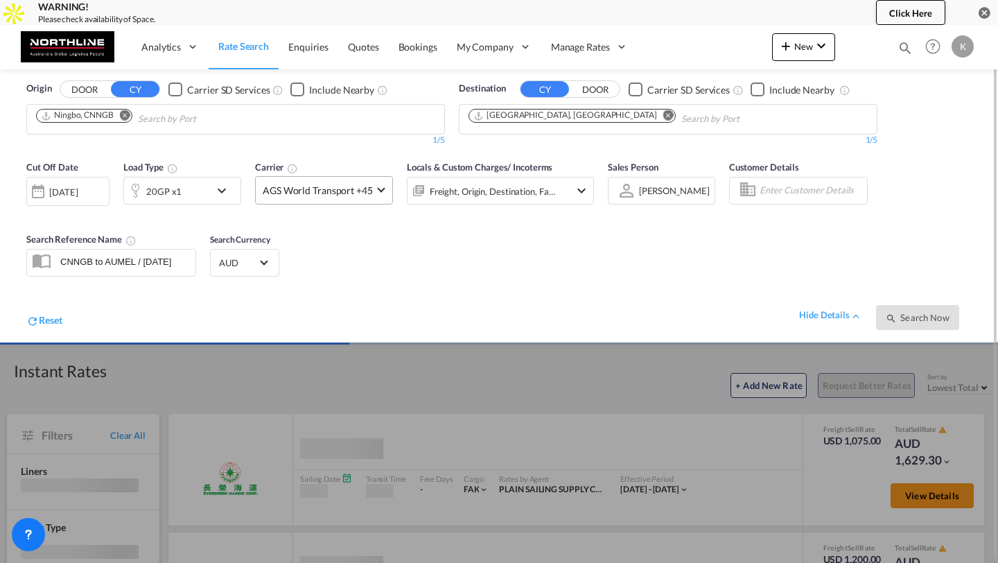
click at [340, 198] on md-select-value "AGS World Transport +45" at bounding box center [324, 190] width 137 height 27
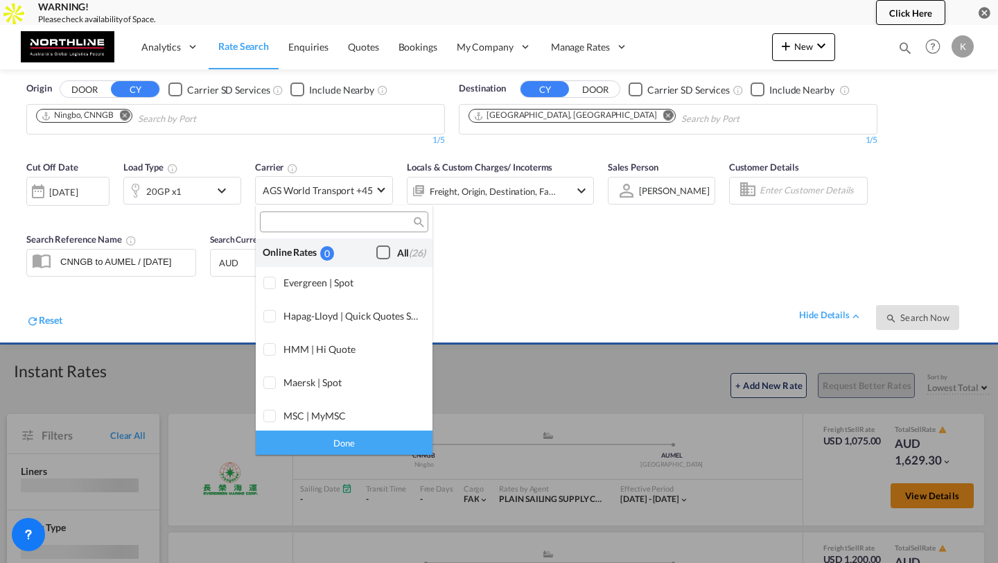
click at [378, 246] on div "Checkbox No Ink" at bounding box center [384, 252] width 14 height 14
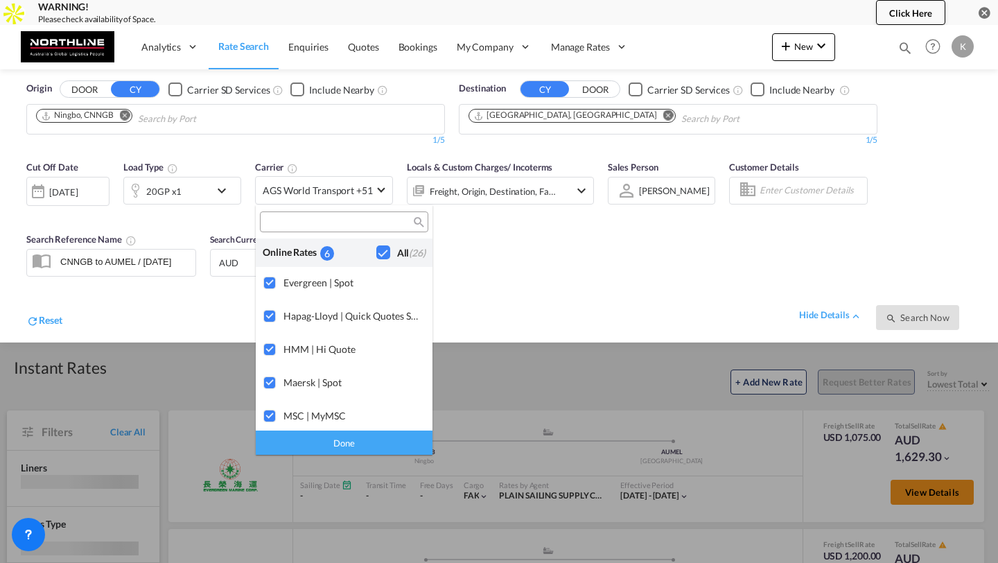
click at [334, 433] on div "Done" at bounding box center [344, 443] width 177 height 24
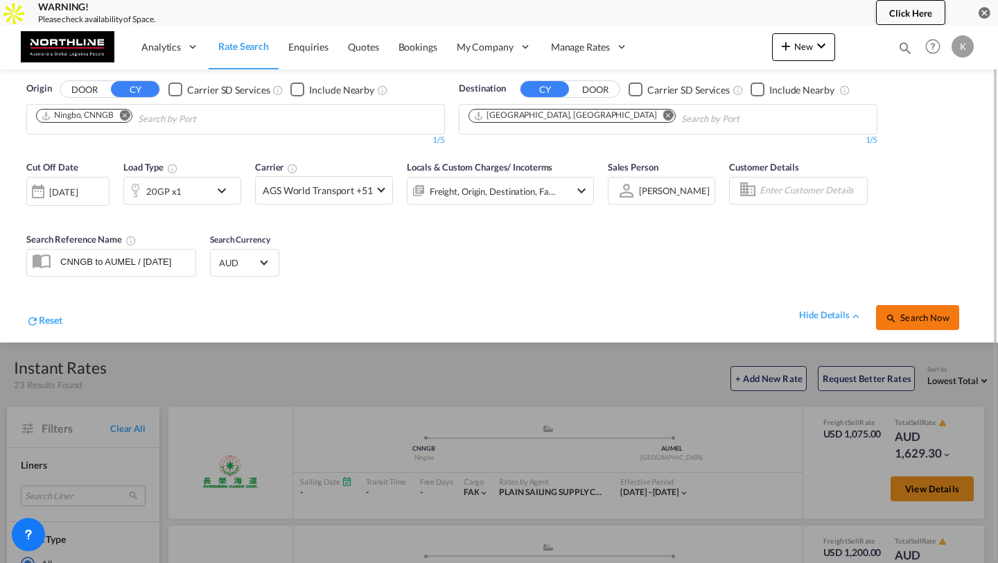
click at [913, 318] on span "Search Now" at bounding box center [917, 317] width 63 height 11
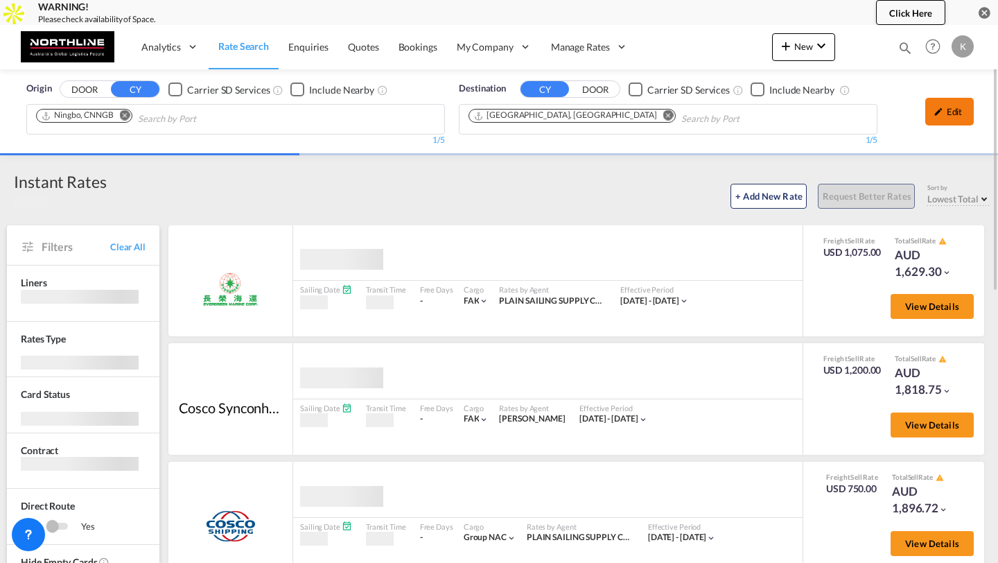
click at [950, 116] on div "Edit" at bounding box center [950, 112] width 49 height 28
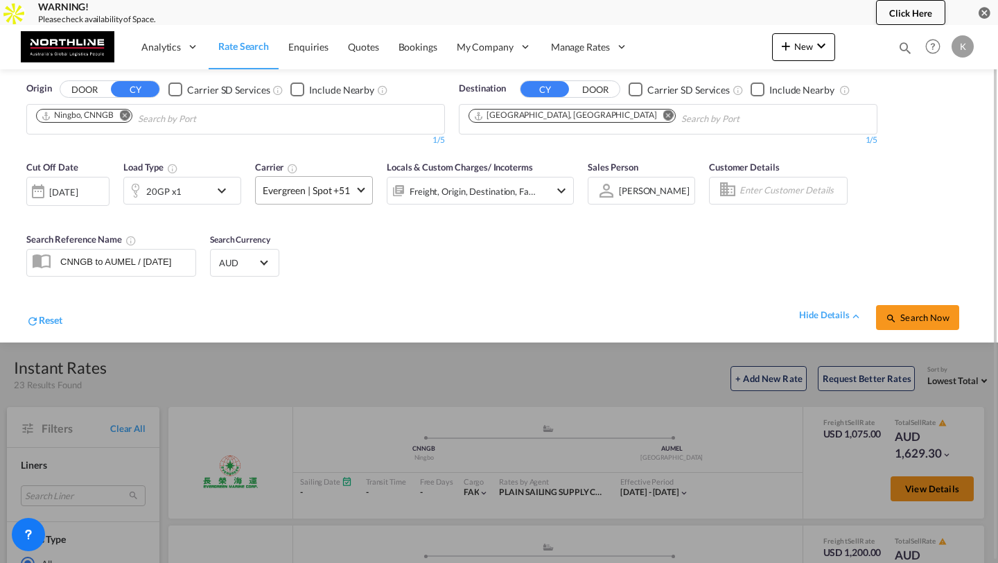
click at [277, 187] on span "Evergreen | Spot +51" at bounding box center [308, 191] width 90 height 14
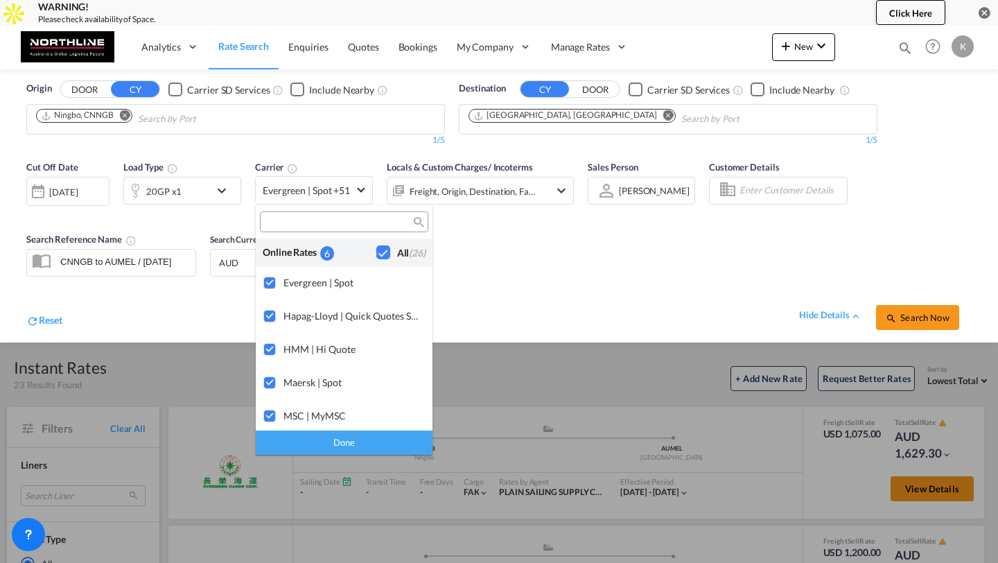
type md-option "[object Object]"
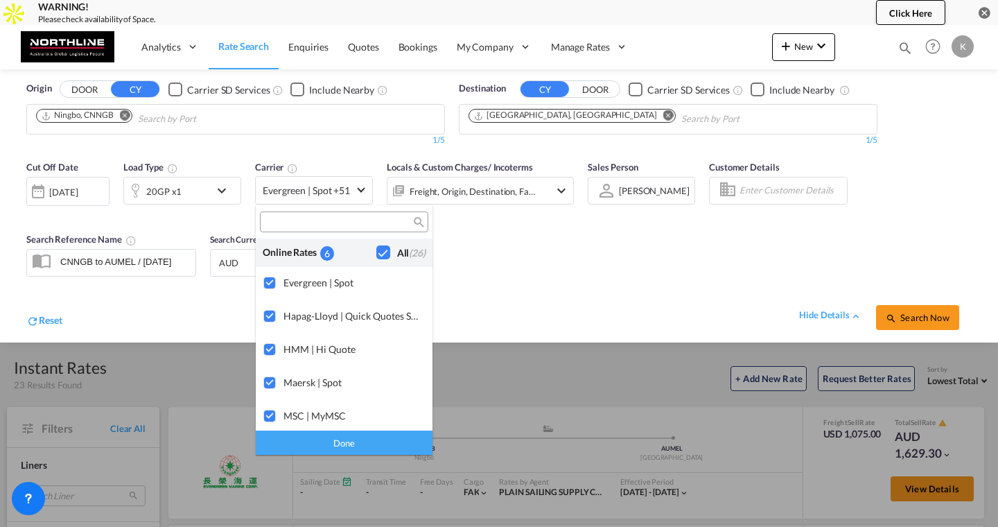
click at [501, 263] on md-backdrop at bounding box center [499, 263] width 998 height 527
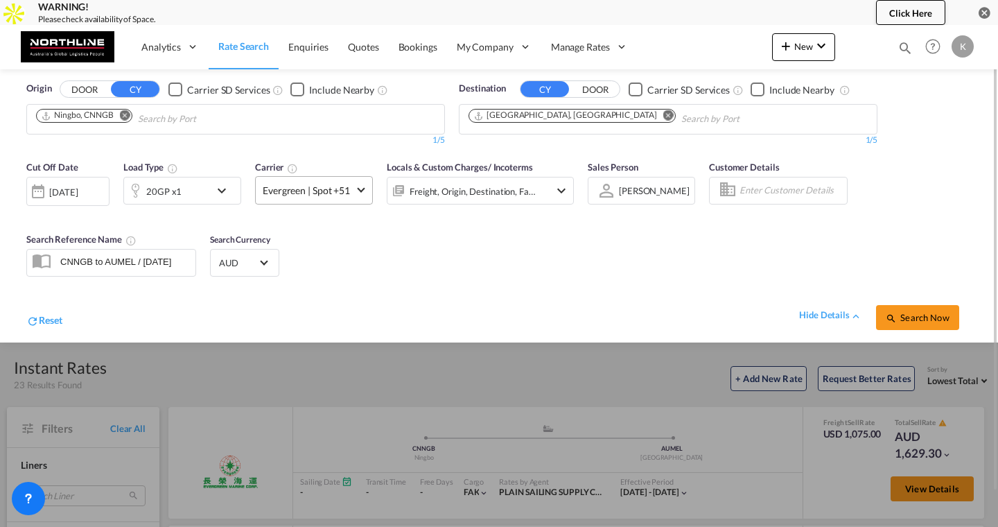
click at [339, 184] on span "Evergreen | Spot +51" at bounding box center [308, 191] width 90 height 14
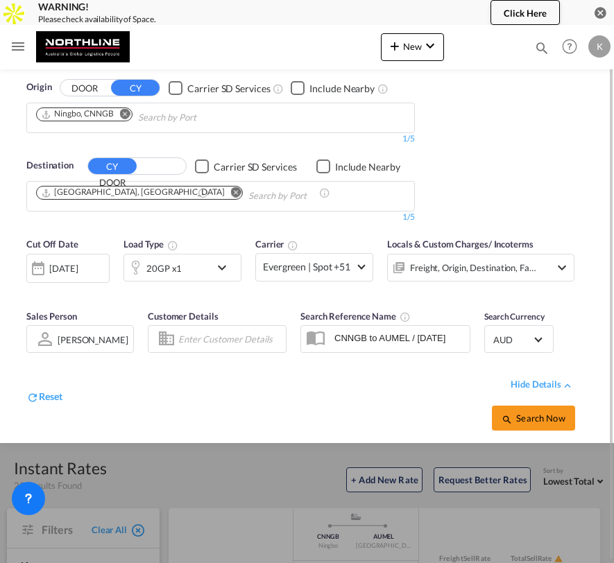
click at [610, 49] on div "K" at bounding box center [599, 46] width 22 height 22
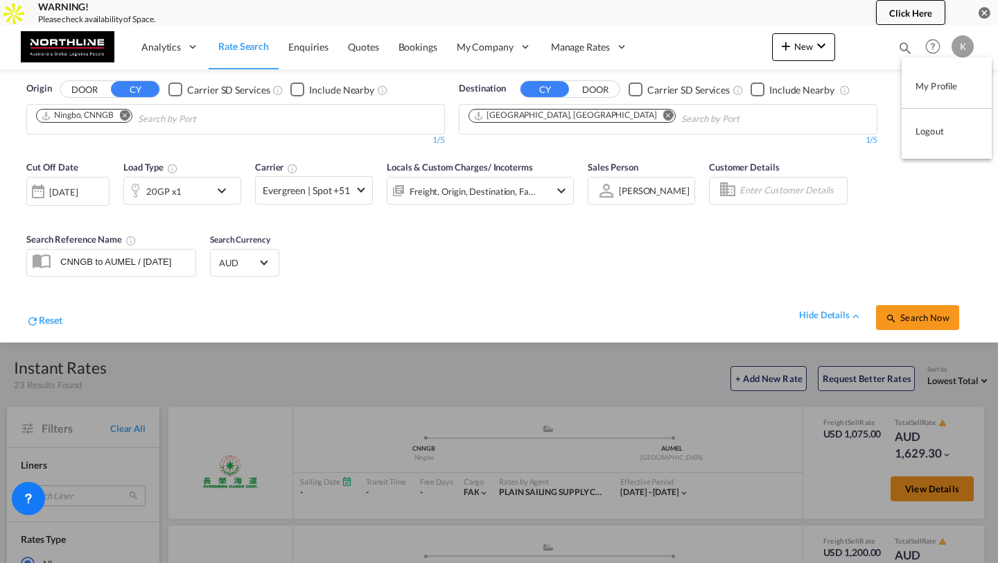
click at [933, 126] on button "Logout" at bounding box center [947, 131] width 90 height 28
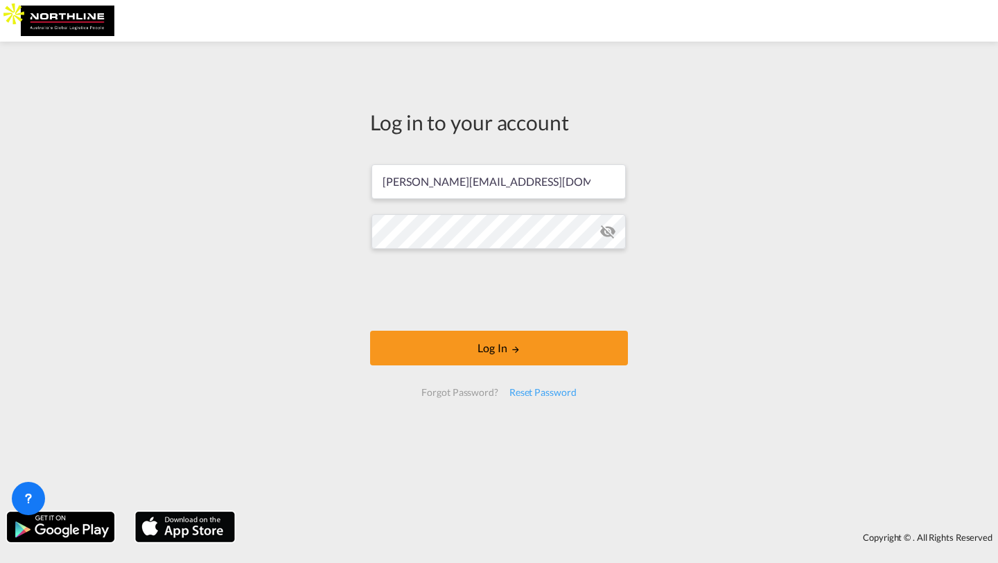
click at [614, 234] on md-icon "icon-eye-off" at bounding box center [608, 231] width 17 height 17
click at [521, 182] on input "[PERSON_NAME][EMAIL_ADDRESS][DOMAIN_NAME]" at bounding box center [499, 181] width 254 height 35
type input "[PERSON_NAME][EMAIL_ADDRESS][DOMAIN_NAME]"
click at [408, 328] on form "[PERSON_NAME][EMAIL_ADDRESS][DOMAIN_NAME] Log In Forgot Password? Reset Password" at bounding box center [499, 280] width 258 height 260
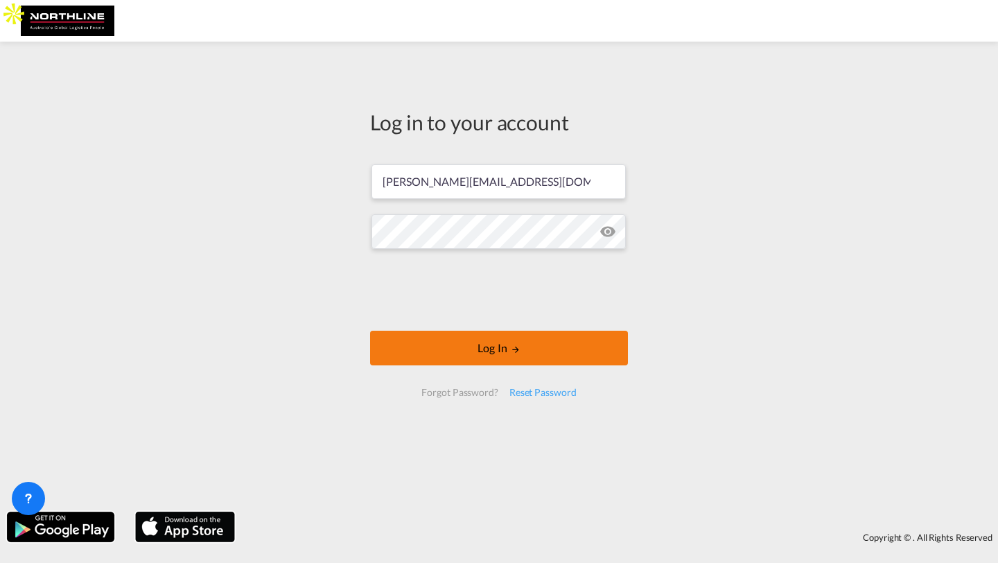
click at [408, 340] on button "Log In" at bounding box center [499, 348] width 258 height 35
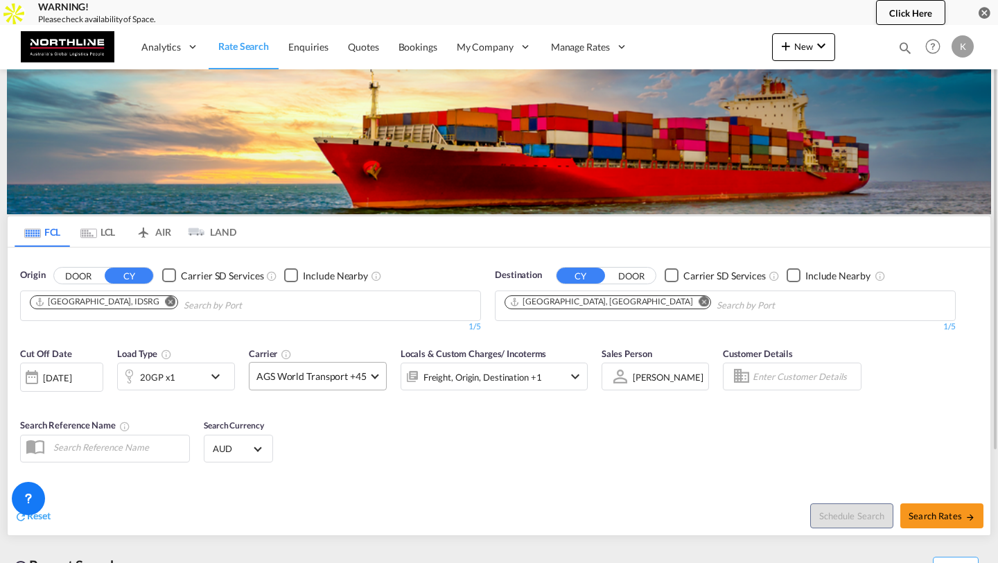
click at [280, 381] on span "AGS World Transport +45" at bounding box center [312, 377] width 110 height 14
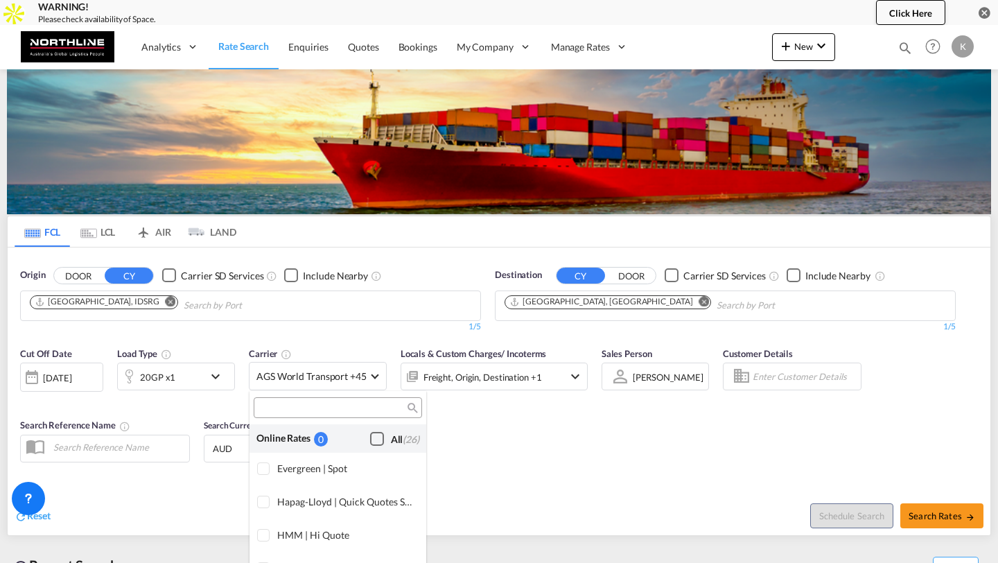
click at [384, 446] on div "Checkbox No Ink" at bounding box center [377, 439] width 14 height 14
click at [537, 439] on md-backdrop at bounding box center [499, 281] width 998 height 563
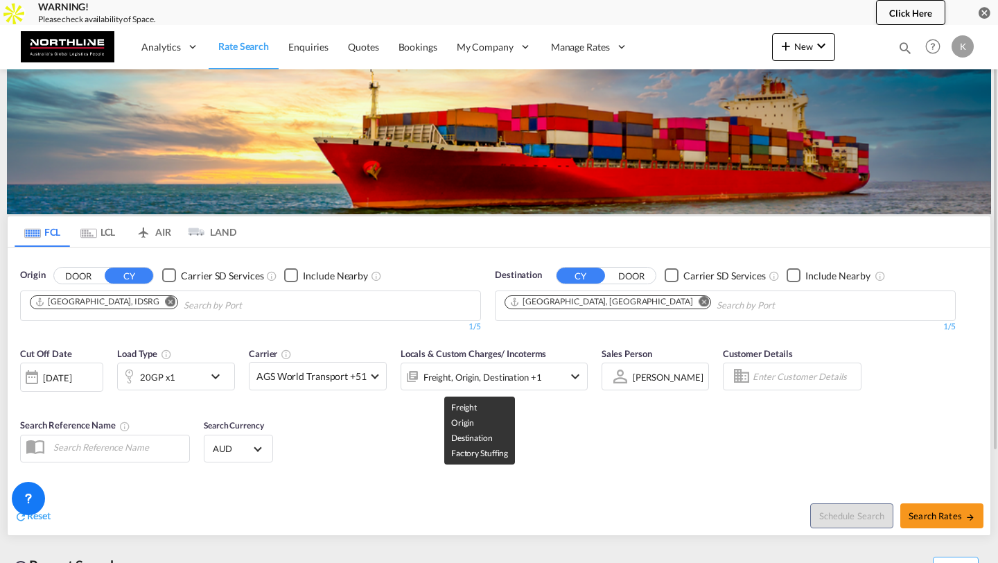
click at [535, 374] on div "Freight, Origin, Destination +1" at bounding box center [483, 377] width 119 height 19
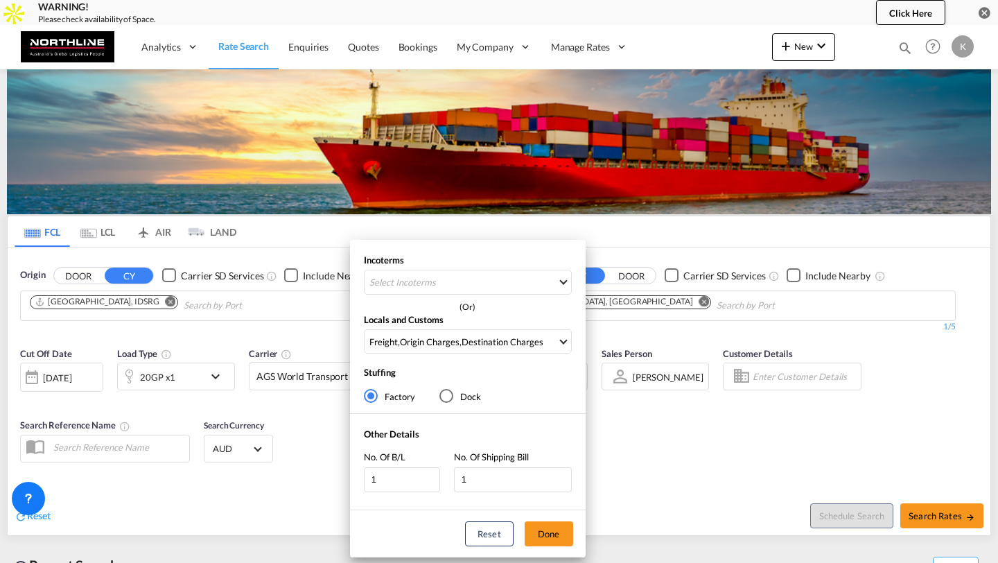
click at [665, 459] on div "Incoterms Select Incoterms CIP - import Carriage and Insurance Paid to FAS - ex…" at bounding box center [499, 281] width 998 height 563
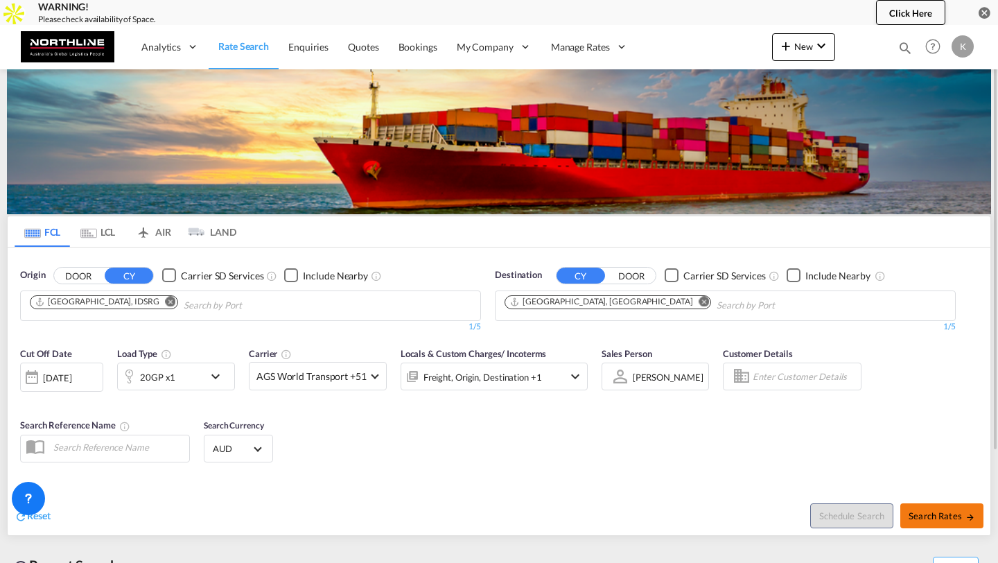
click at [956, 521] on span "Search Rates" at bounding box center [942, 515] width 67 height 11
type input "IDSRG to AUMEL / [DATE]"
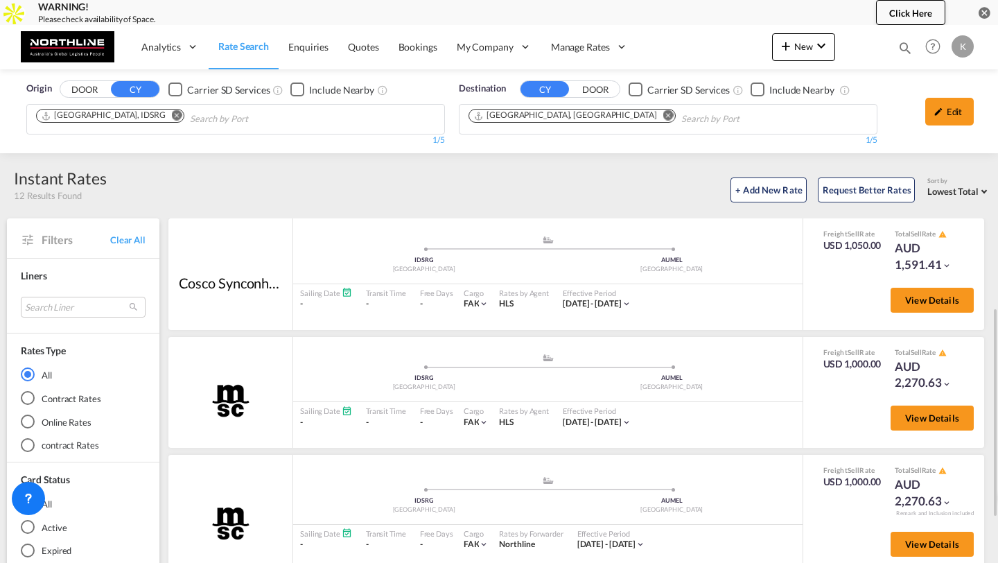
scroll to position [204, 0]
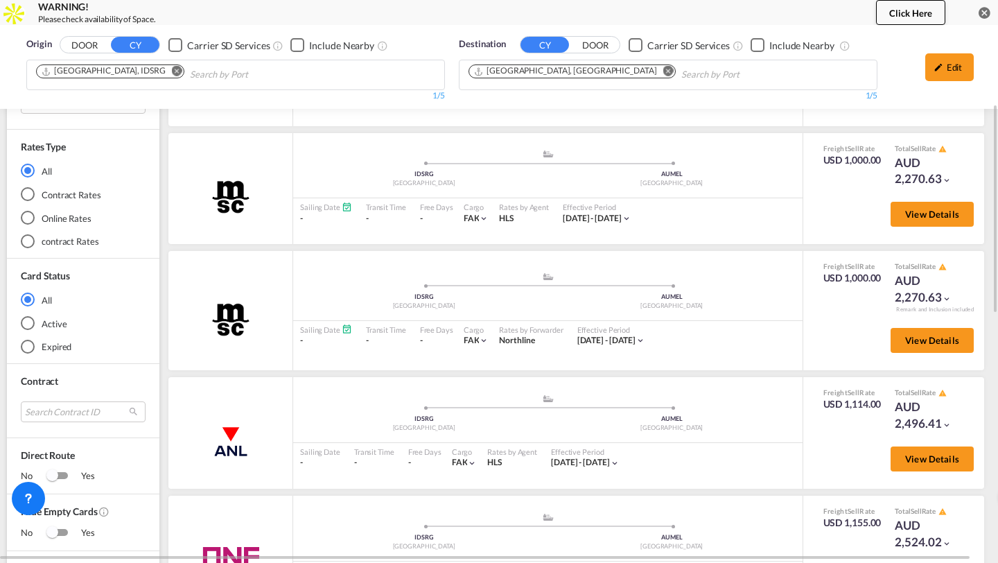
click at [42, 213] on md-radio-button "Online Rates" at bounding box center [83, 218] width 125 height 14
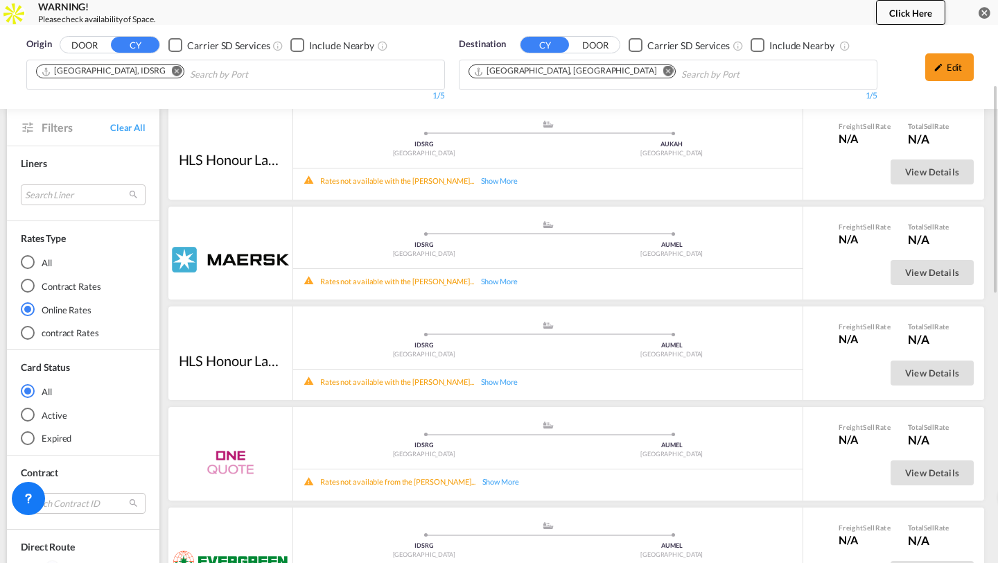
scroll to position [0, 0]
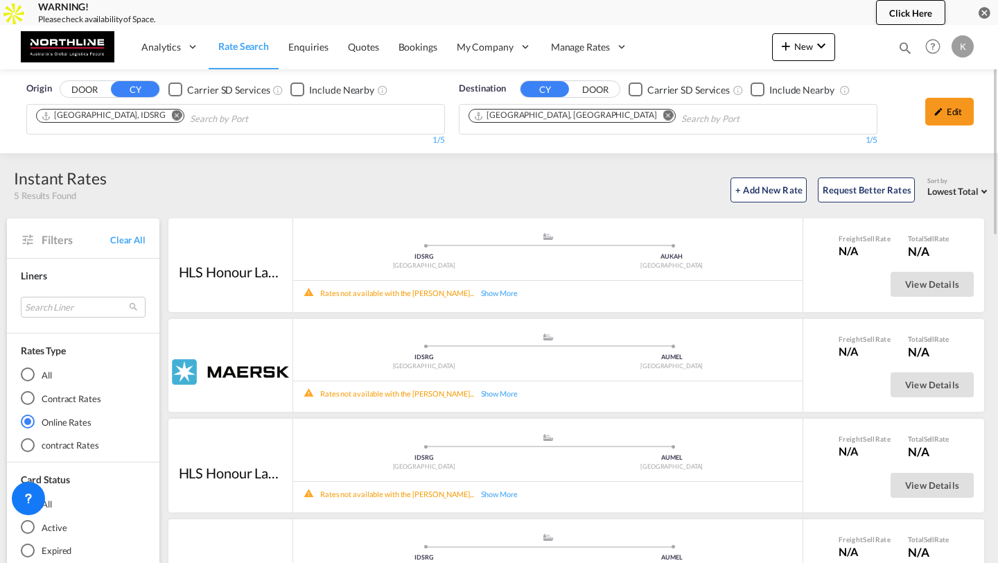
click at [172, 117] on md-icon "Remove" at bounding box center [177, 115] width 10 height 10
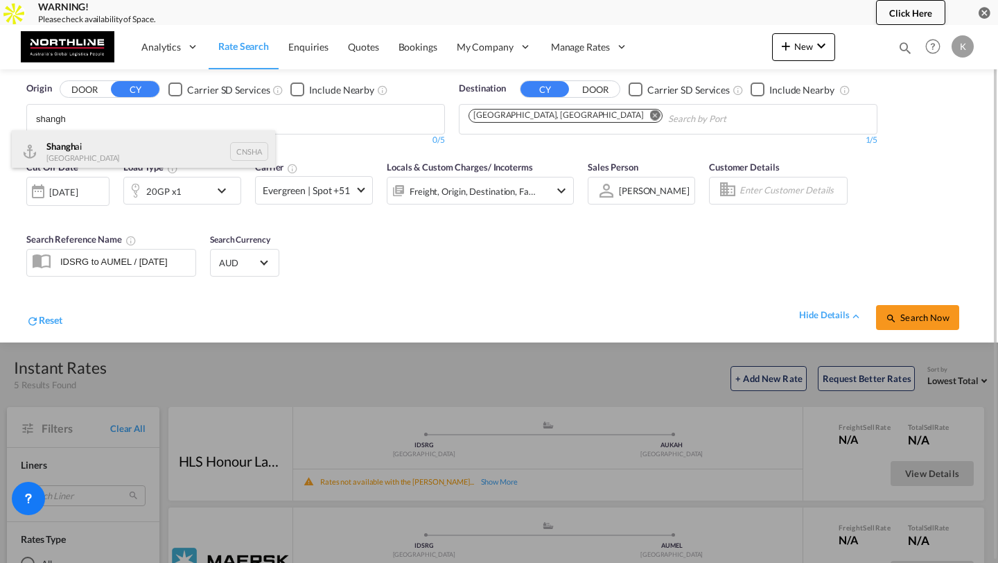
type input "shangh"
click at [139, 159] on div "Shangh ai China CNSHA" at bounding box center [143, 151] width 263 height 42
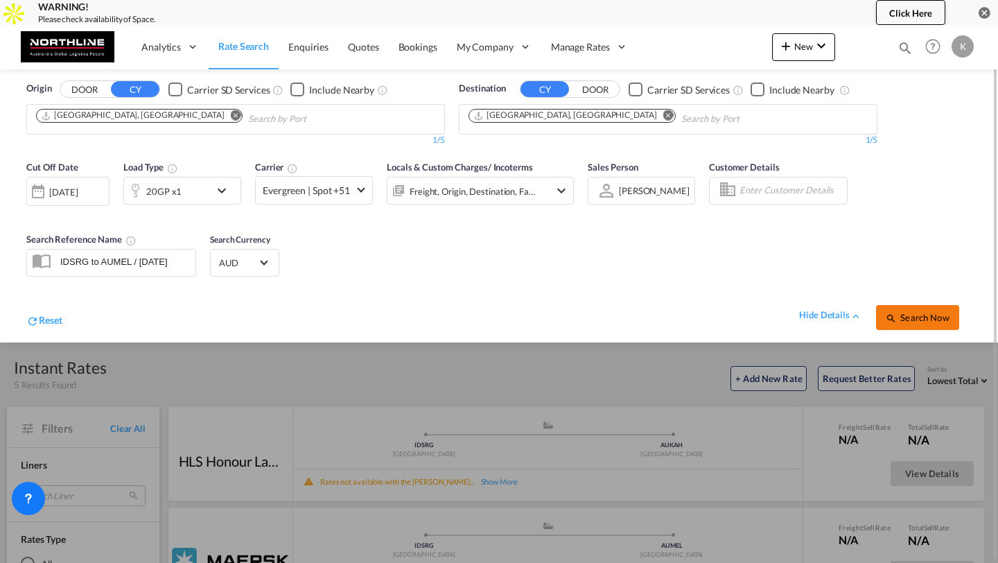
click at [924, 313] on span "Search Now" at bounding box center [917, 317] width 63 height 11
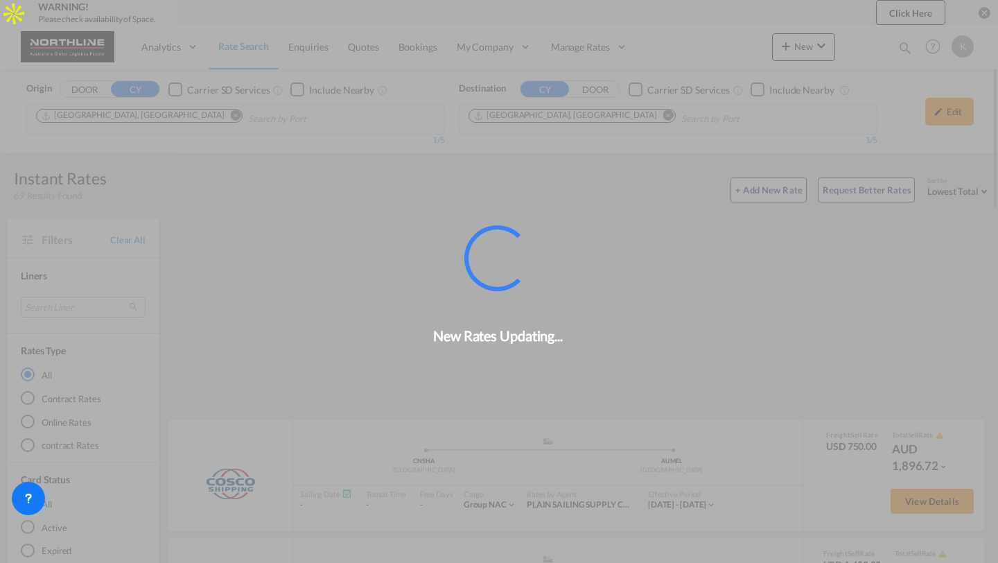
click at [28, 420] on div "Online Rates" at bounding box center [28, 422] width 14 height 14
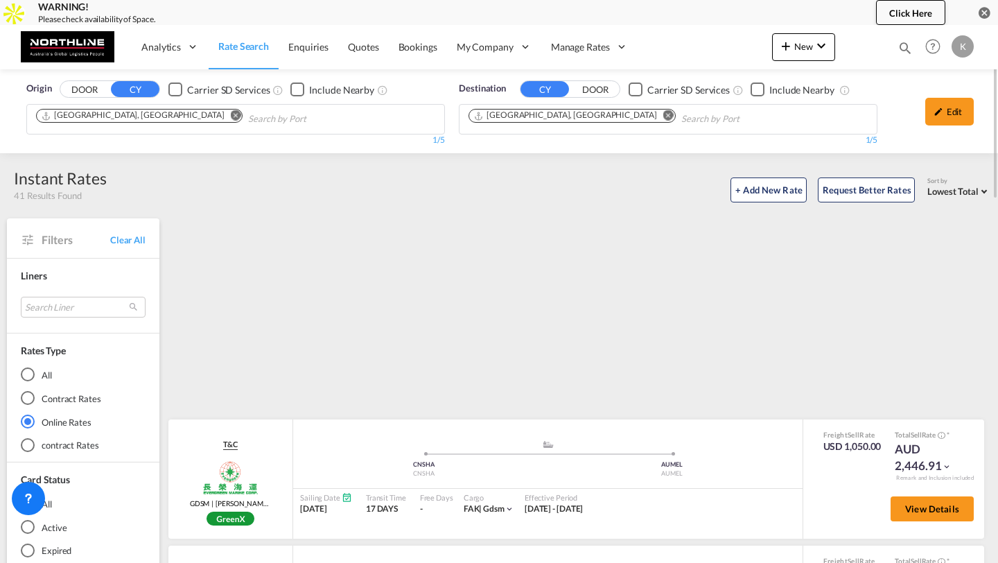
click at [28, 420] on div "Online Rates" at bounding box center [28, 422] width 14 height 14
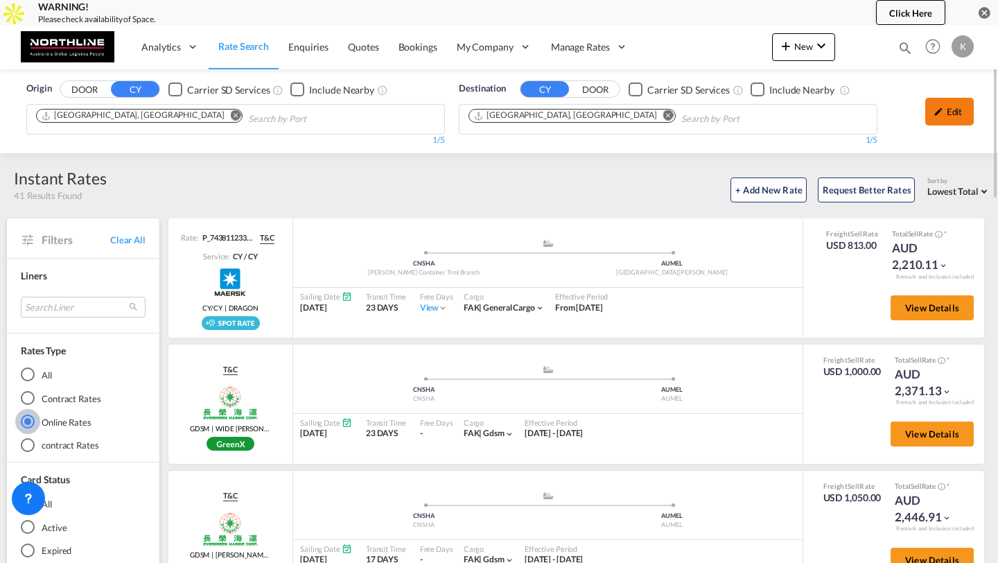
click at [937, 109] on md-icon "icon-pencil" at bounding box center [939, 112] width 10 height 10
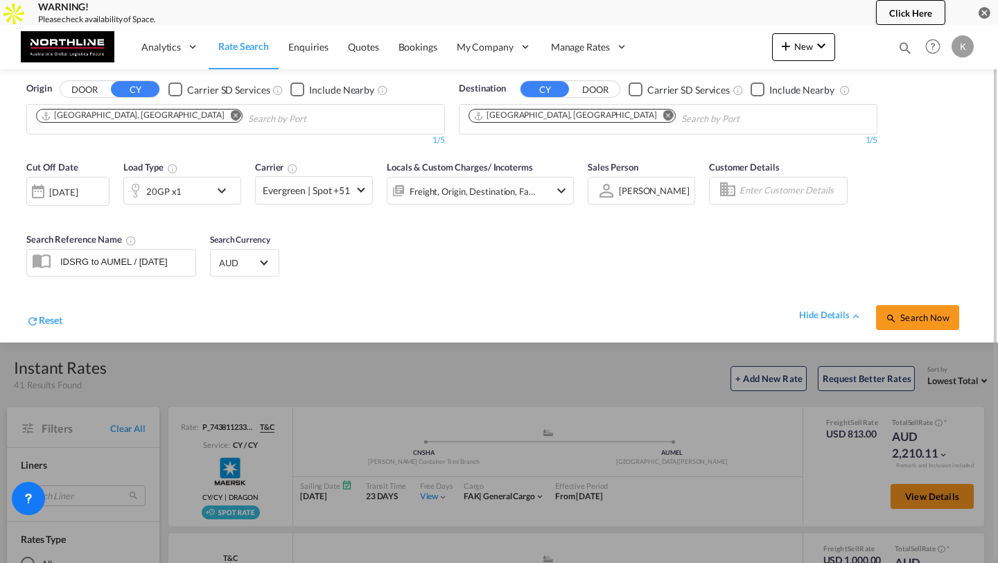
click at [533, 183] on div "Freight, Origin, Destination, Factory Stuffing" at bounding box center [473, 191] width 126 height 19
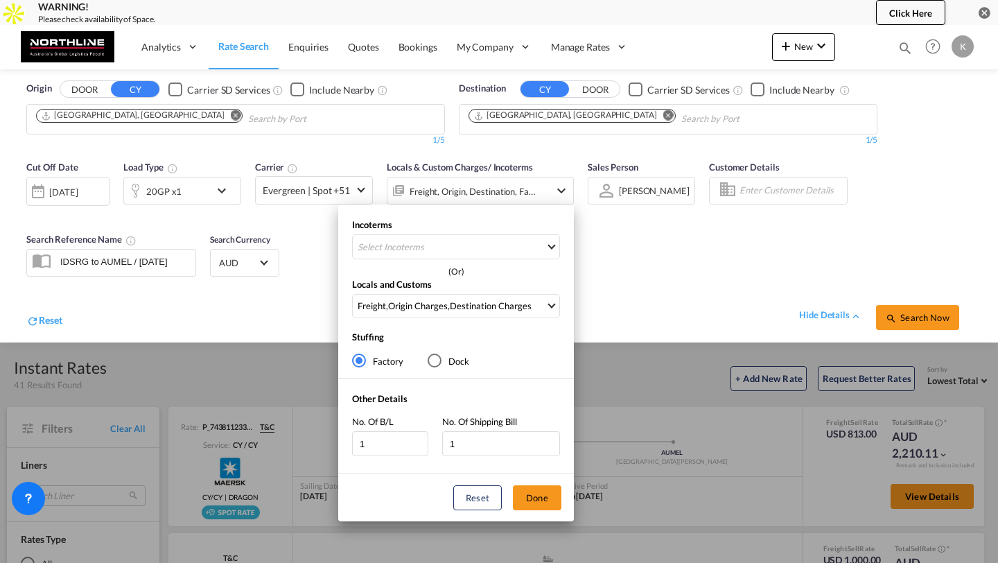
drag, startPoint x: 381, startPoint y: 164, endPoint x: 529, endPoint y: 164, distance: 147.7
click at [525, 165] on div "Incoterms Select Incoterms CIP - import Carriage and Insurance Paid to FAS - ex…" at bounding box center [499, 281] width 998 height 563
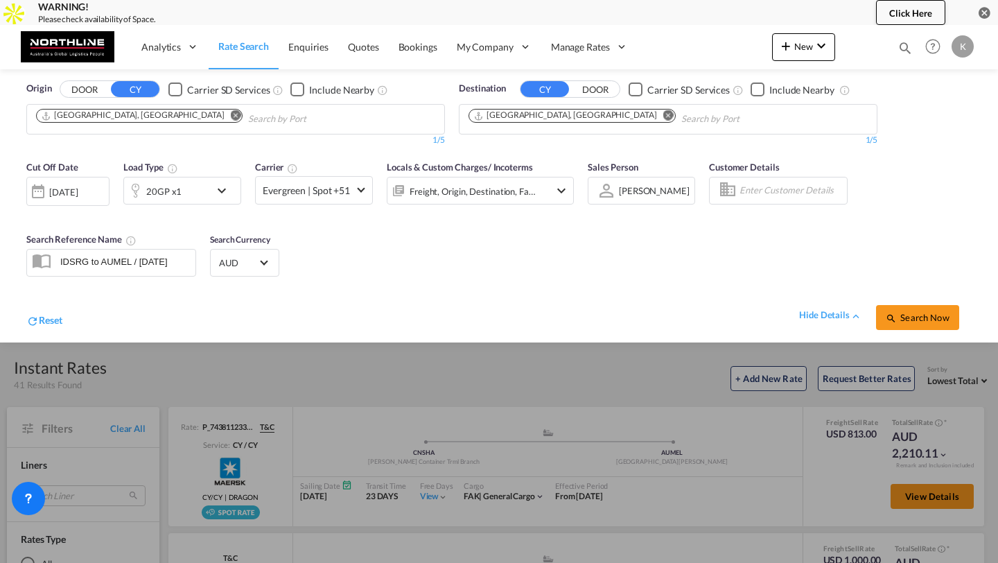
click at [529, 164] on span "/ Incoterms" at bounding box center [510, 167] width 45 height 11
drag, startPoint x: 538, startPoint y: 165, endPoint x: 388, endPoint y: 168, distance: 150.5
click at [388, 168] on div "Locals & Custom Charges / Incoterms Freight, Origin, Destination, Factory Stuff…" at bounding box center [480, 189] width 187 height 58
copy span "Locals & Custom Charges / Incoterms"
click at [320, 384] on div at bounding box center [499, 294] width 998 height 538
